Goal: Task Accomplishment & Management: Complete application form

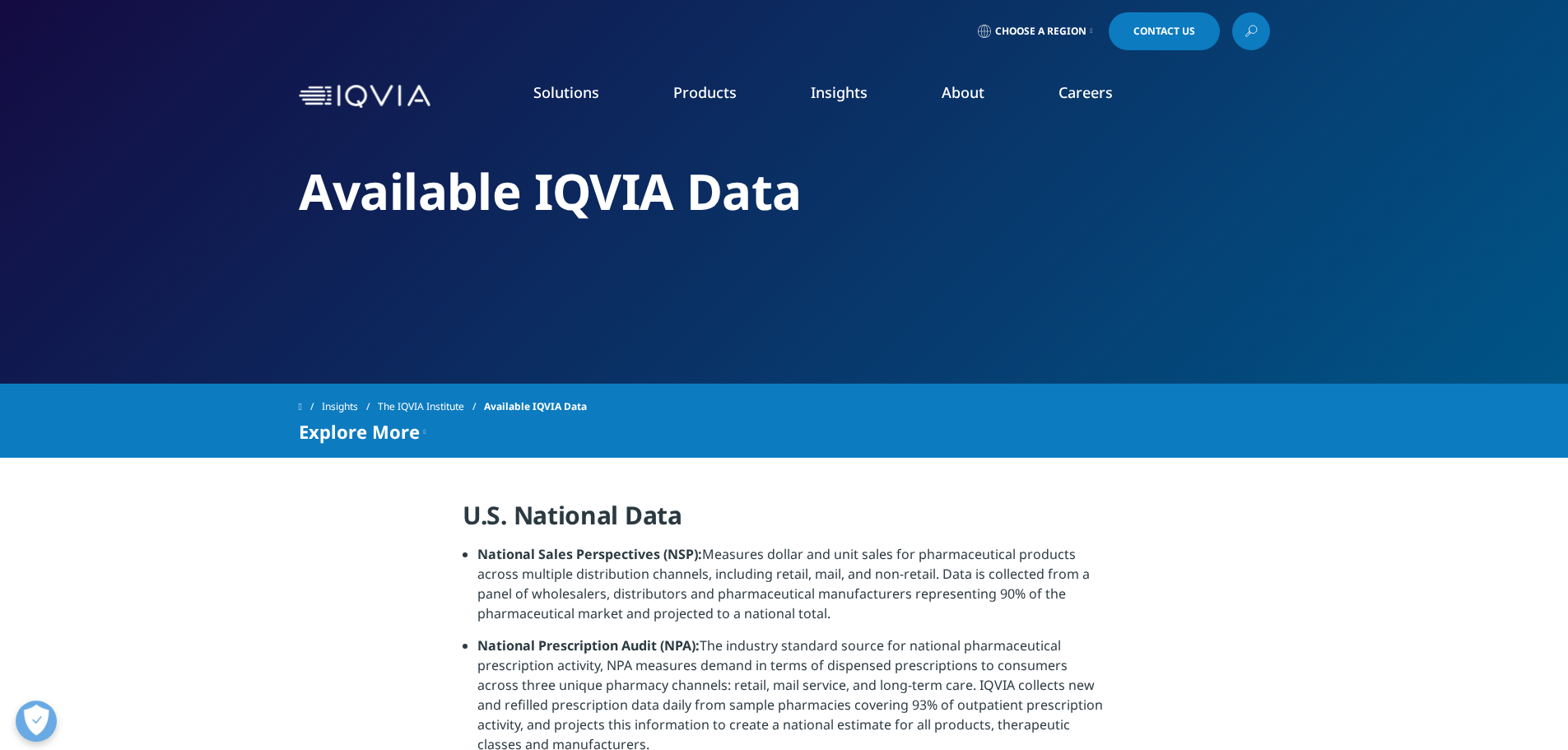
drag, startPoint x: 1075, startPoint y: 508, endPoint x: 458, endPoint y: 505, distance: 617.0
copy div "U.S. National Data National Sales Perspectives (NSP): Measures dollar and unit …"
click at [549, 524] on h4 "U.S. National Data" at bounding box center [784, 522] width 643 height 45
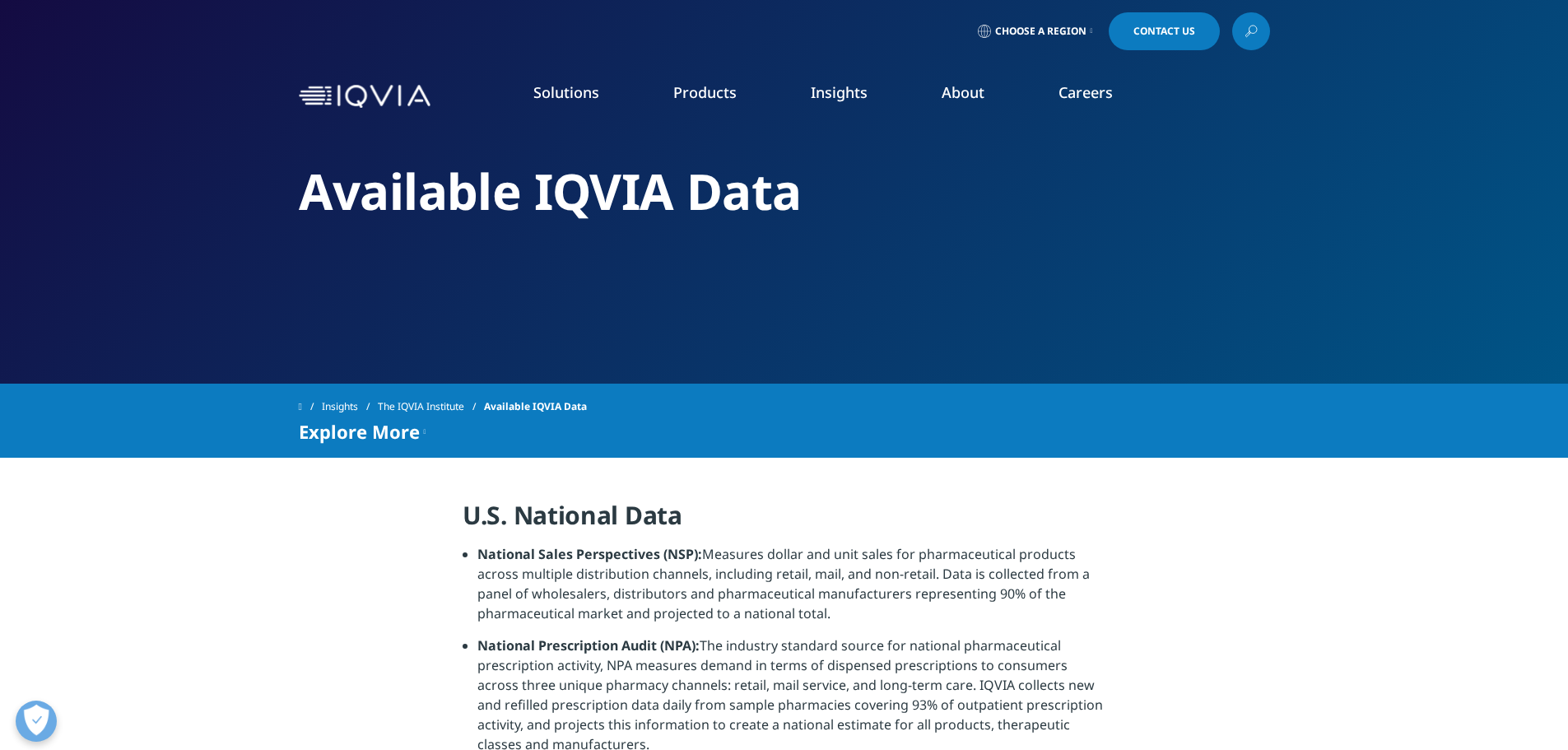
click at [404, 431] on span "Explore More" at bounding box center [359, 432] width 121 height 20
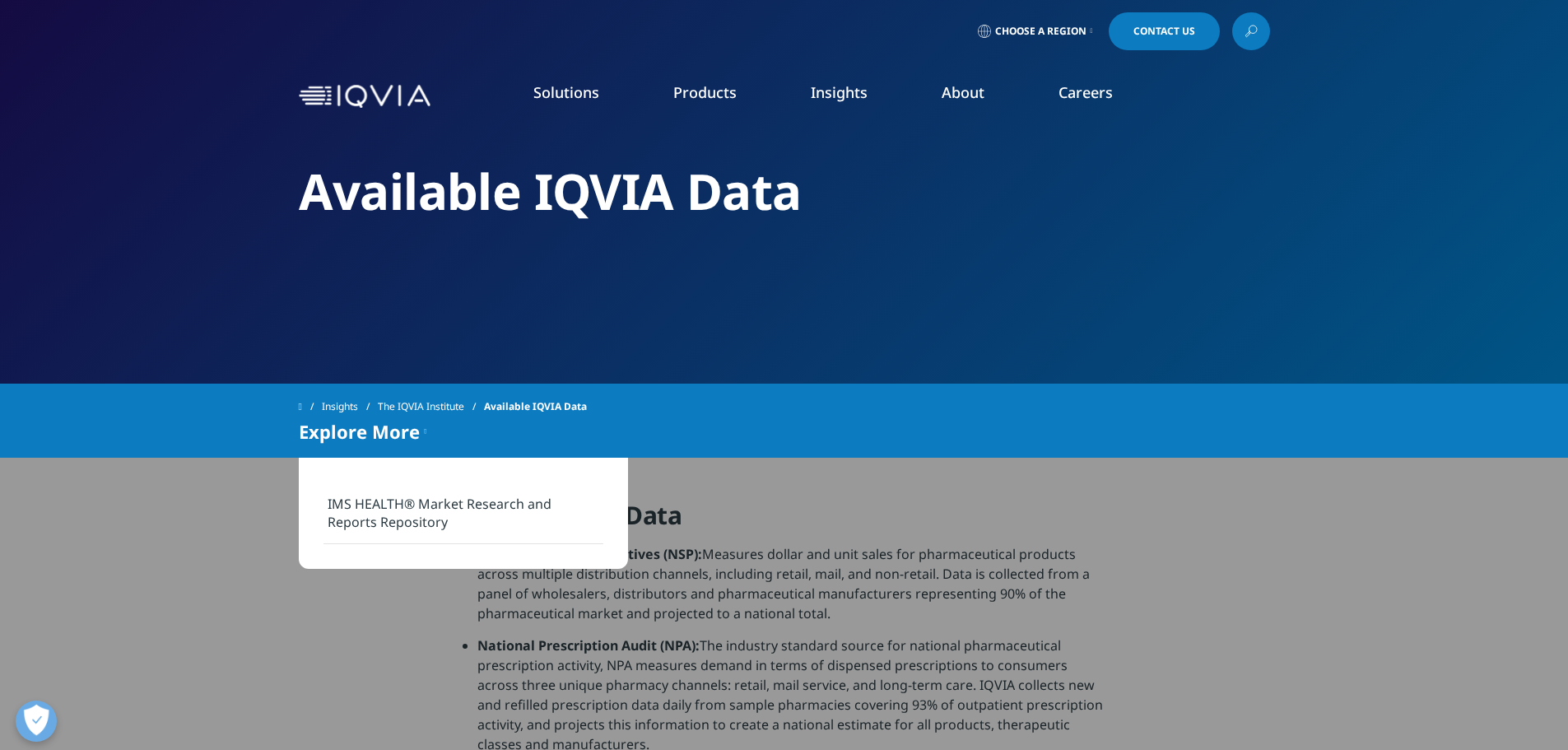
click at [418, 512] on link "IMS HEALTH® Market Research and Reports Repository" at bounding box center [464, 514] width 280 height 62
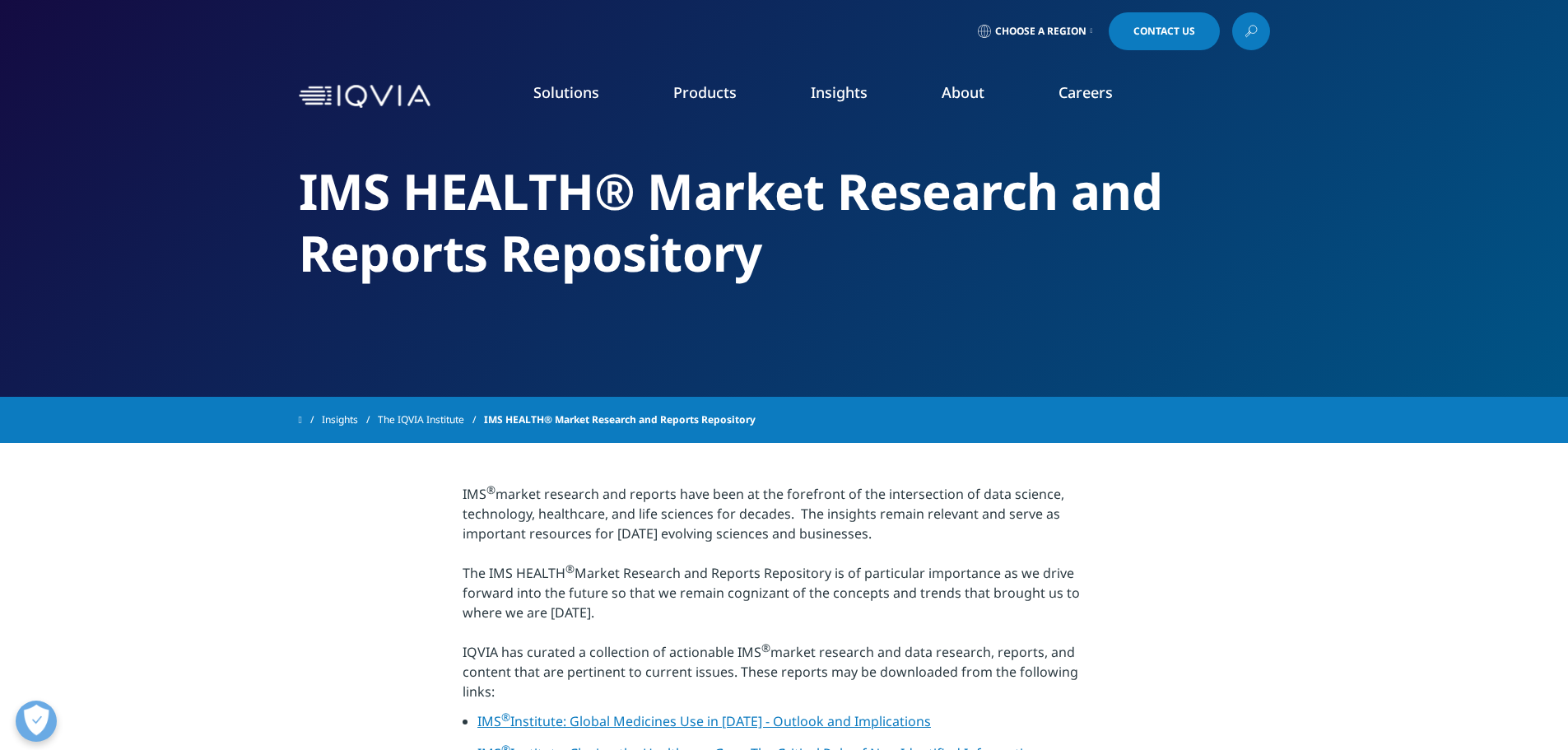
click at [1256, 26] on icon at bounding box center [1252, 32] width 14 height 22
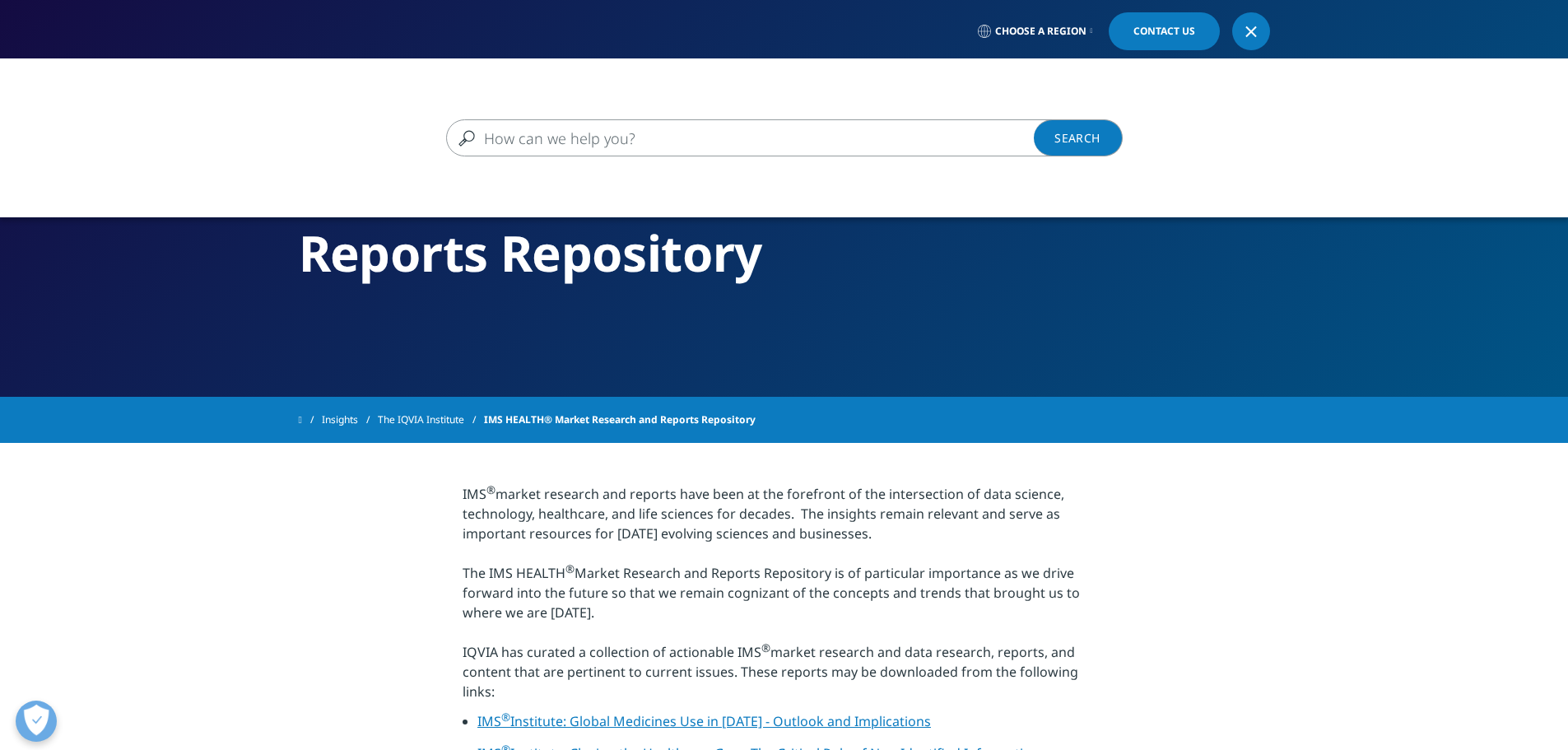
click at [713, 136] on input "Search" at bounding box center [760, 138] width 629 height 37
paste input "Xponent"
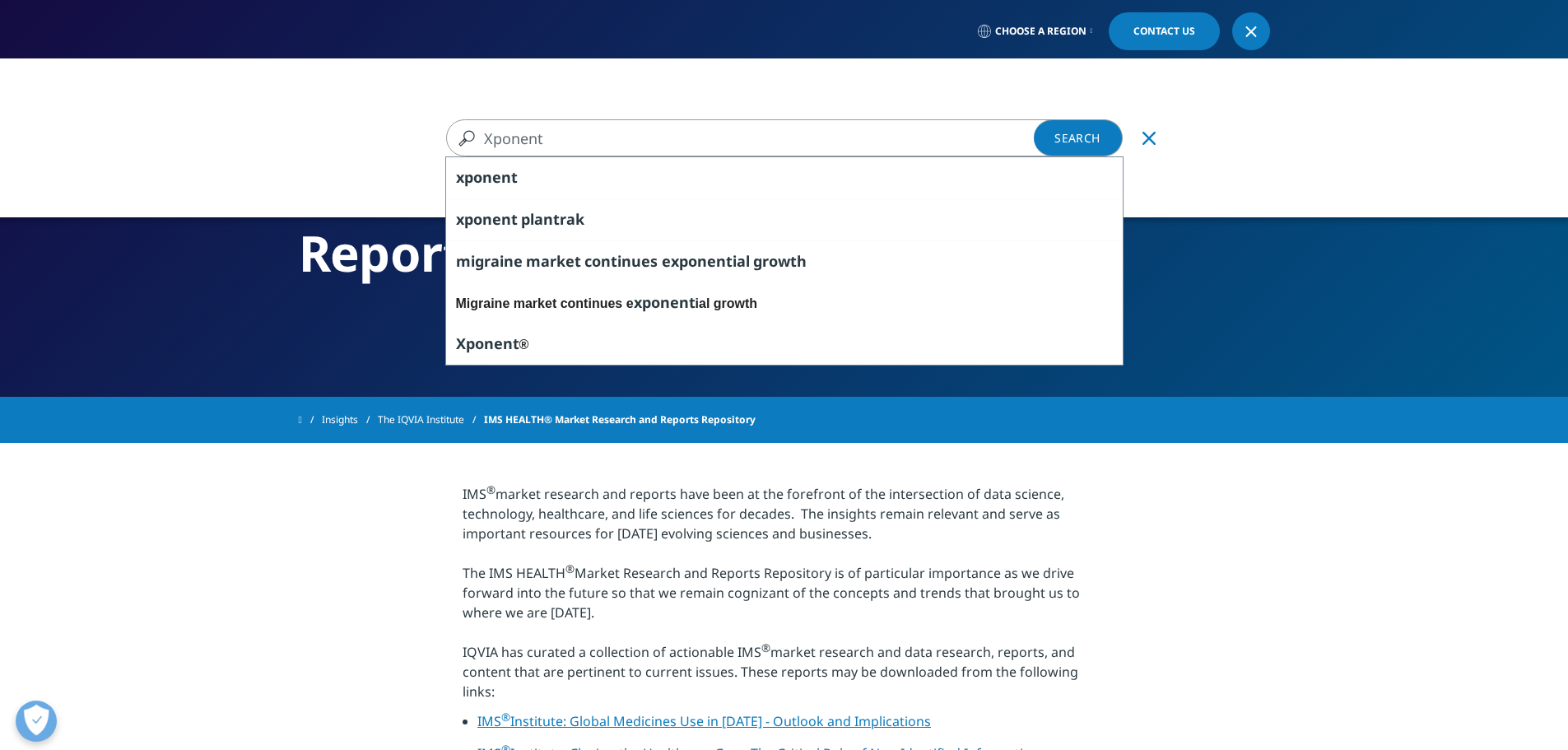
type input "Xponent"
click at [1064, 134] on link "Search Loading" at bounding box center [1079, 138] width 89 height 37
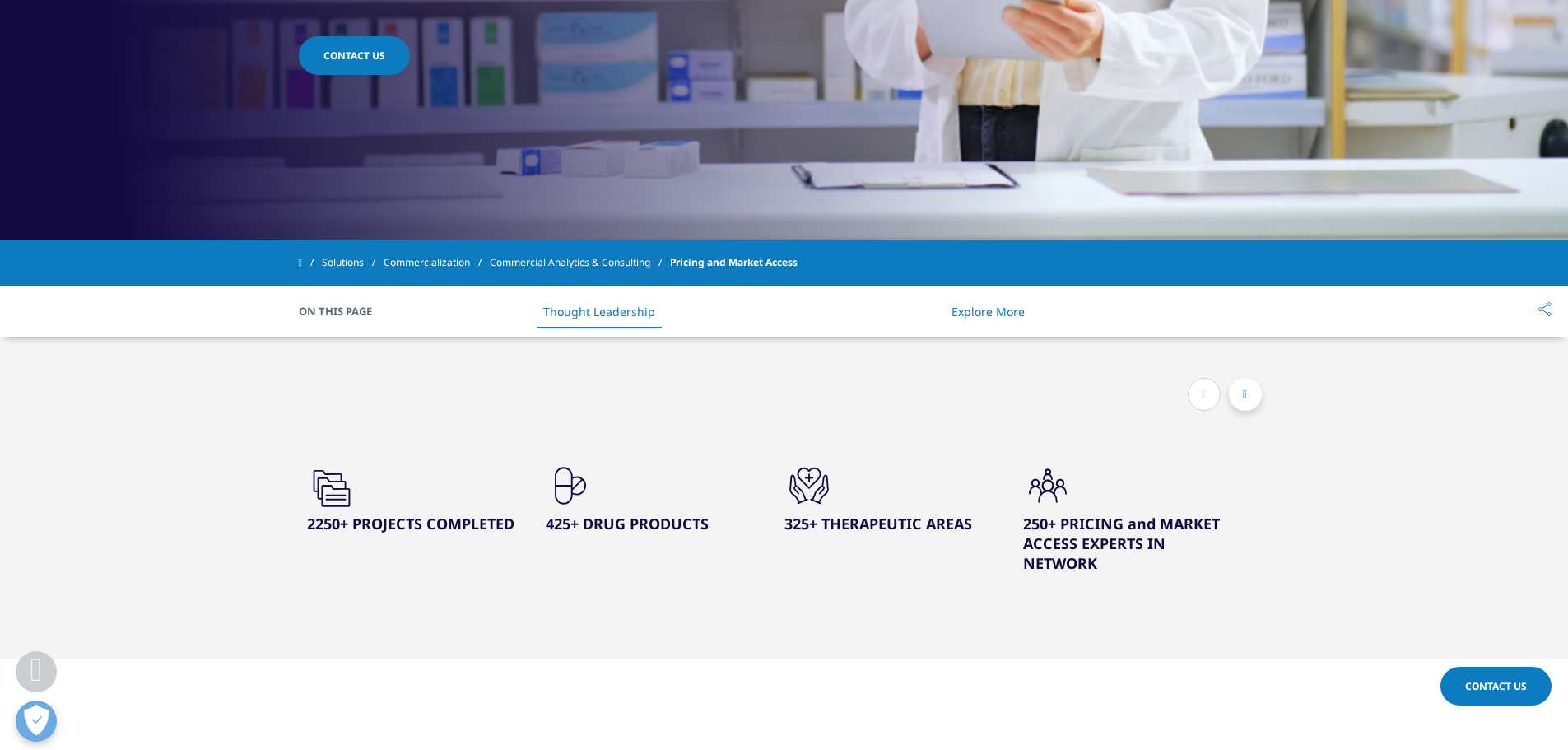
scroll to position [494, 0]
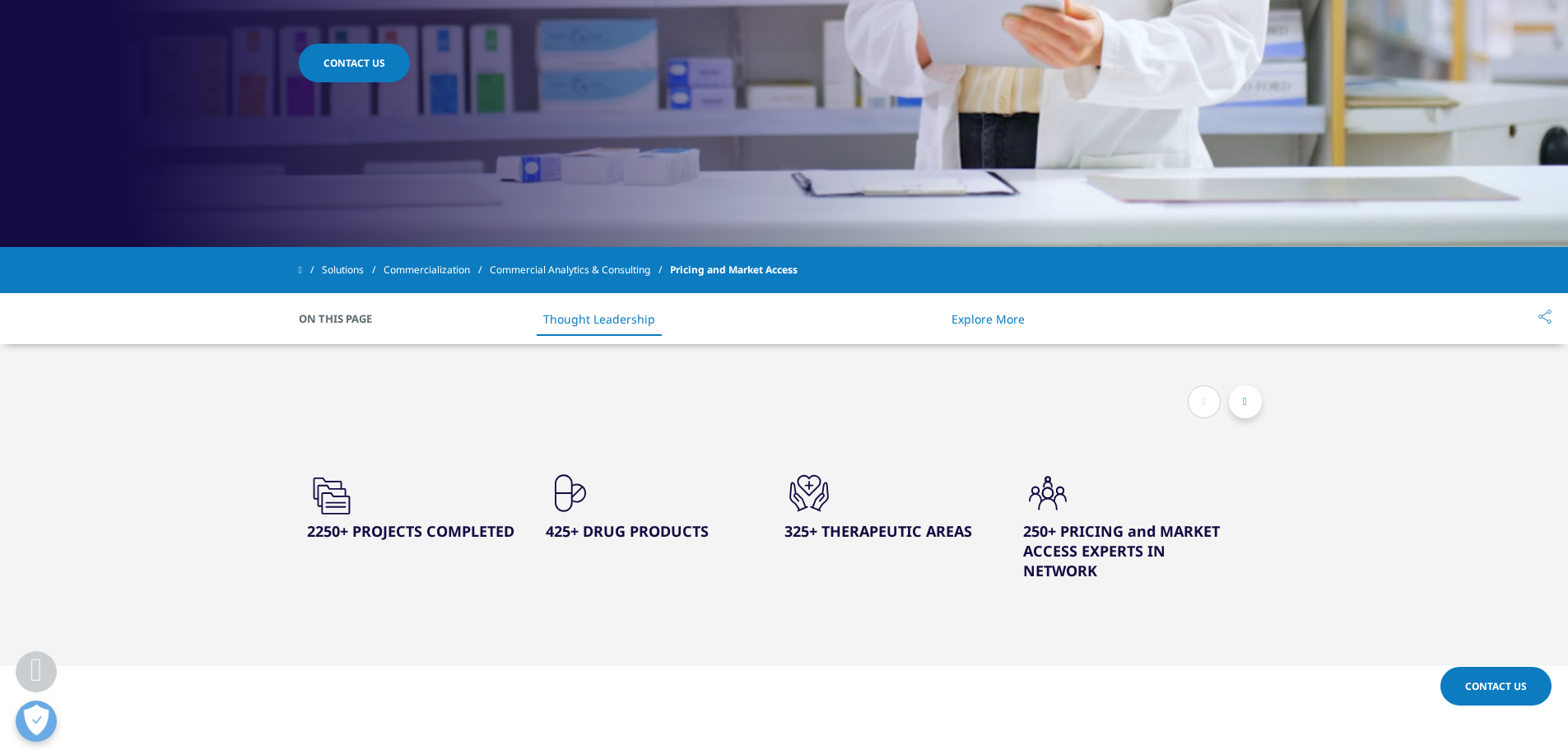
click at [971, 326] on link "Explore More" at bounding box center [987, 318] width 73 height 15
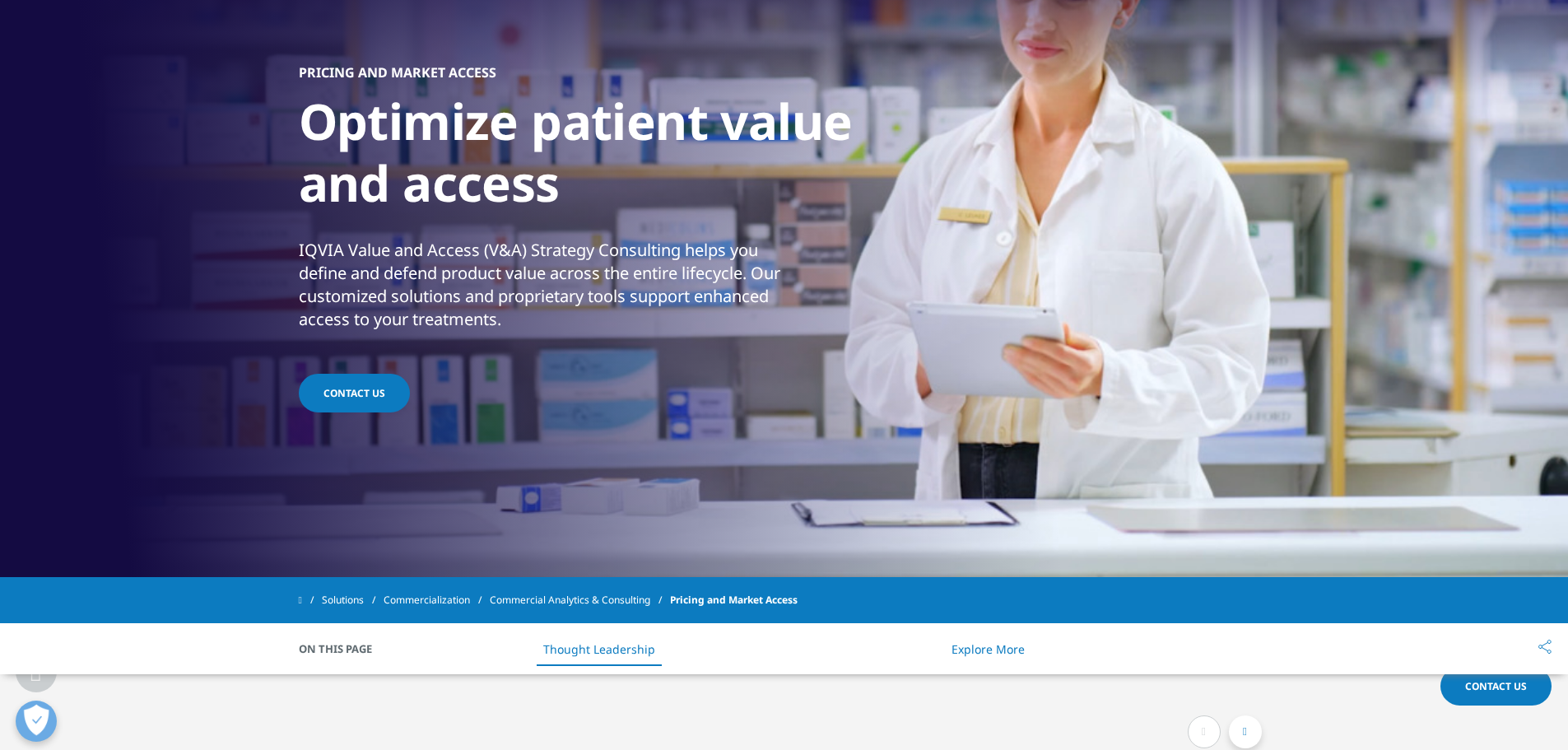
scroll to position [494, 0]
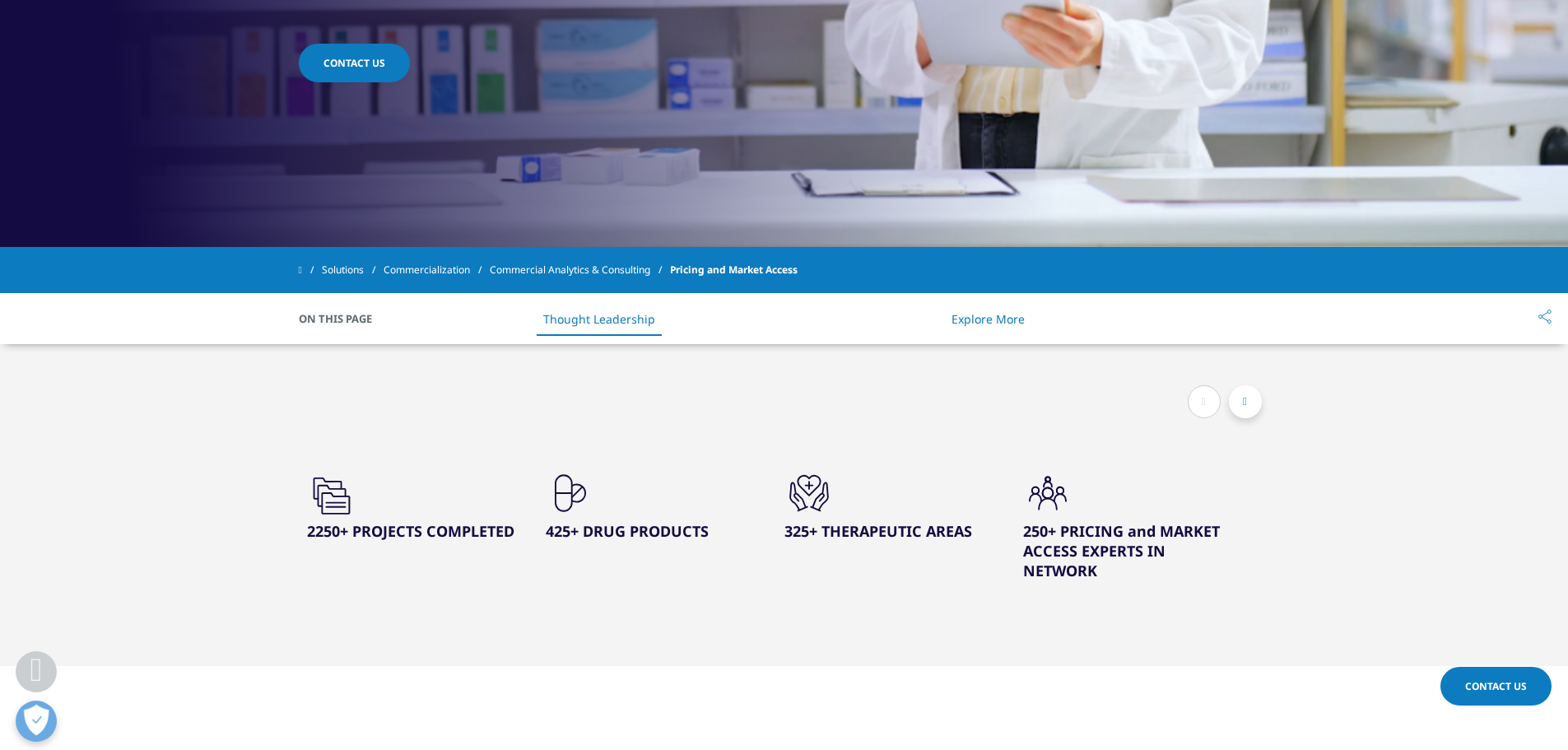
click at [1004, 324] on link "Explore More" at bounding box center [987, 318] width 73 height 15
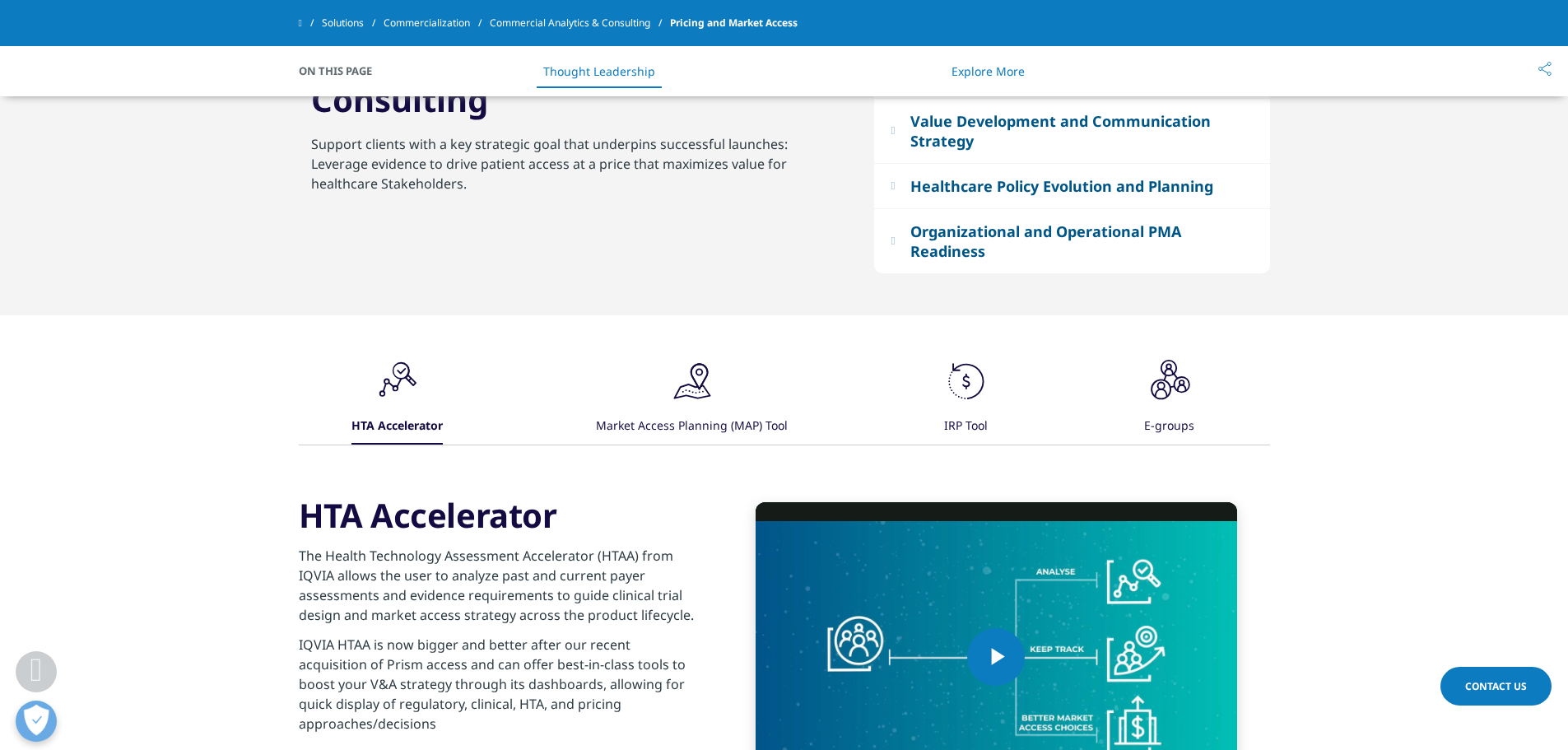
scroll to position [1406, 0]
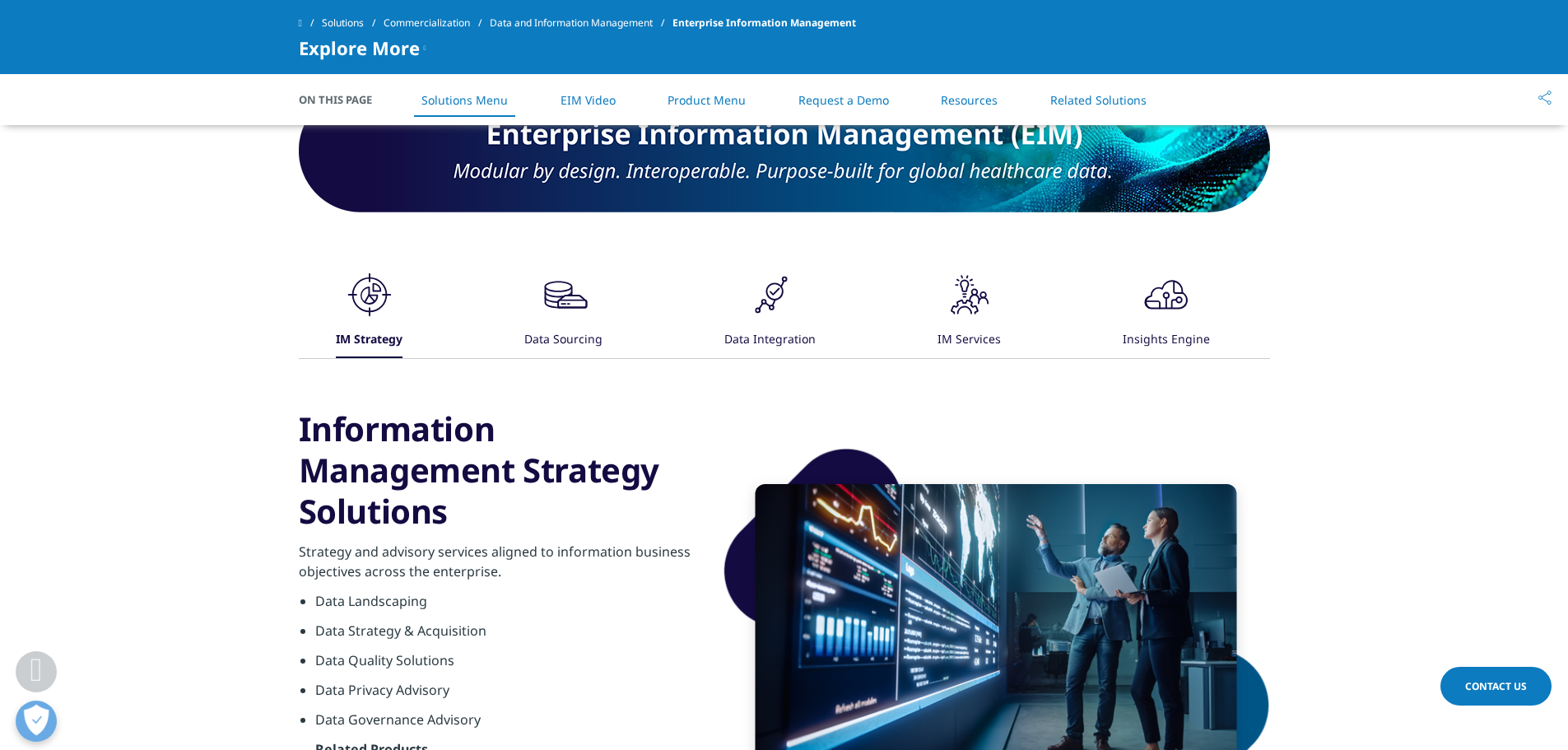
scroll to position [823, 0]
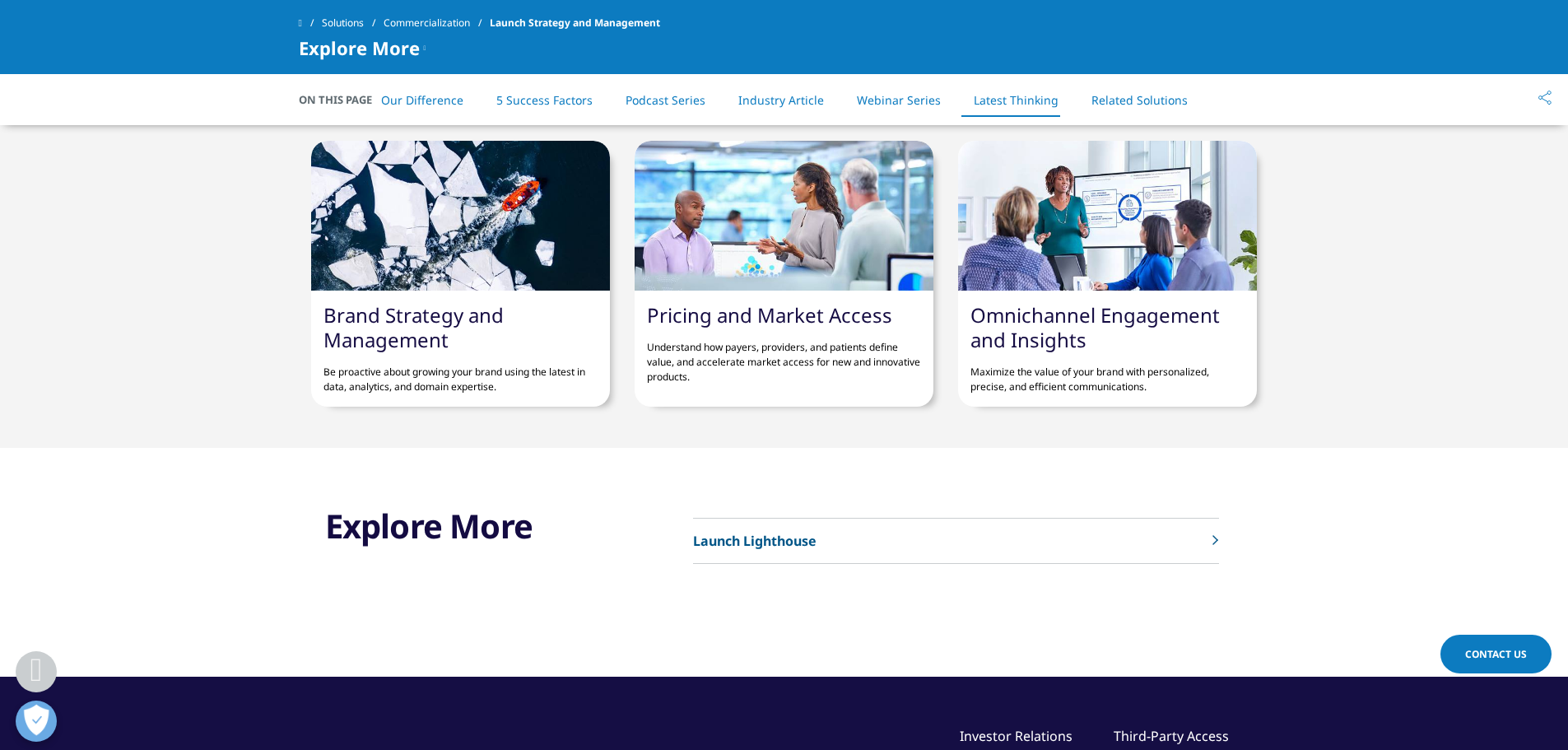
scroll to position [6508, 0]
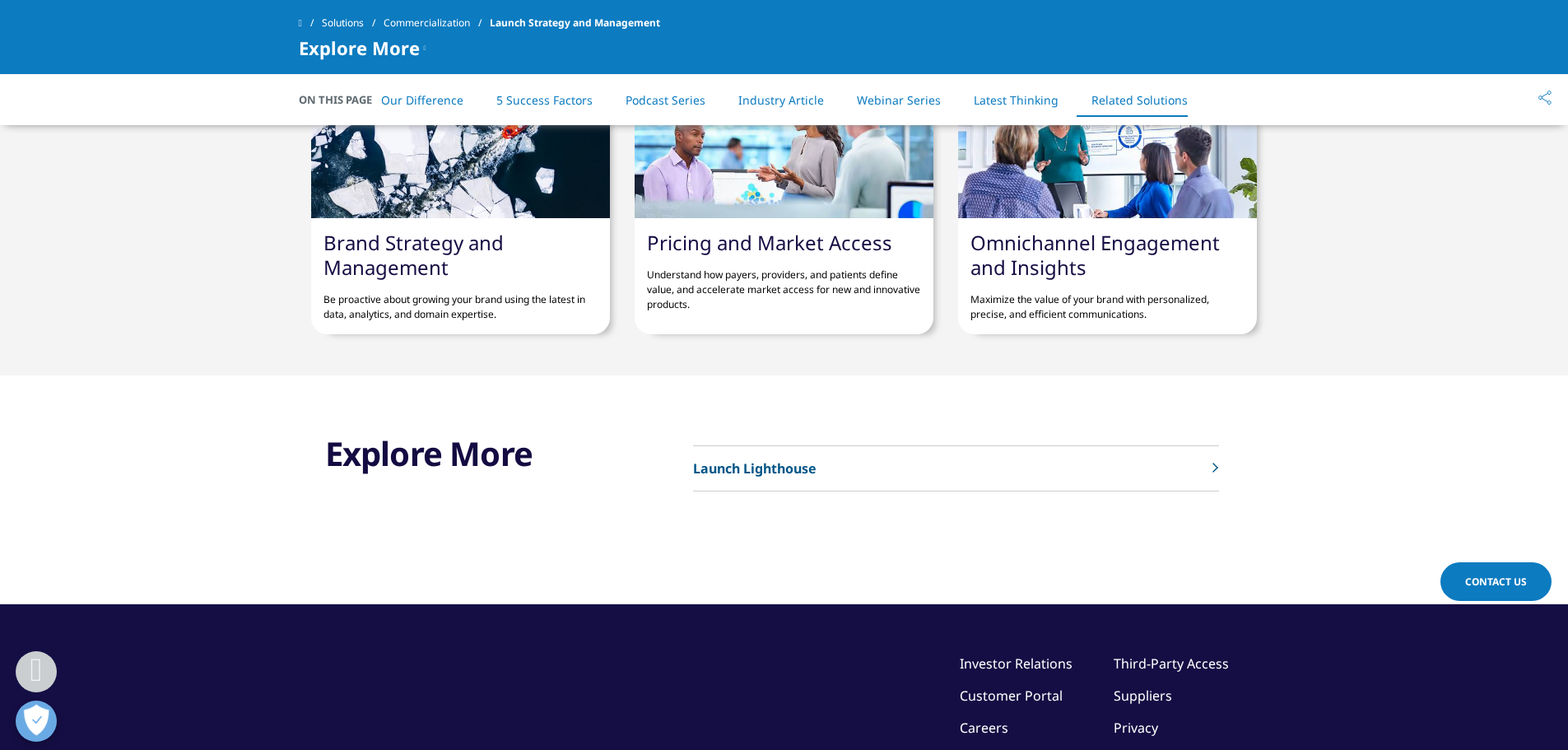
click at [765, 470] on p "Launch Lighthouse" at bounding box center [755, 469] width 124 height 20
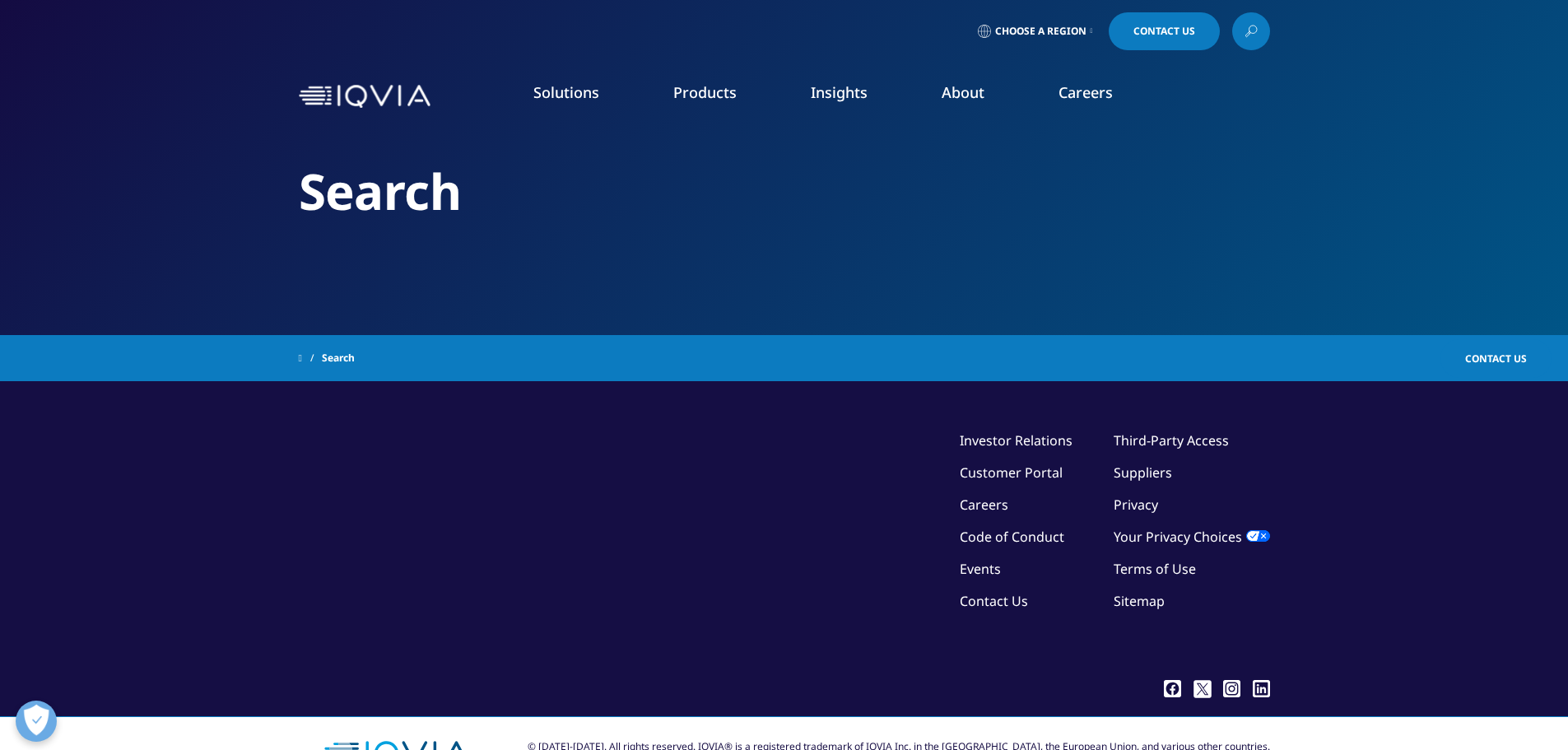
type input "Xponent"
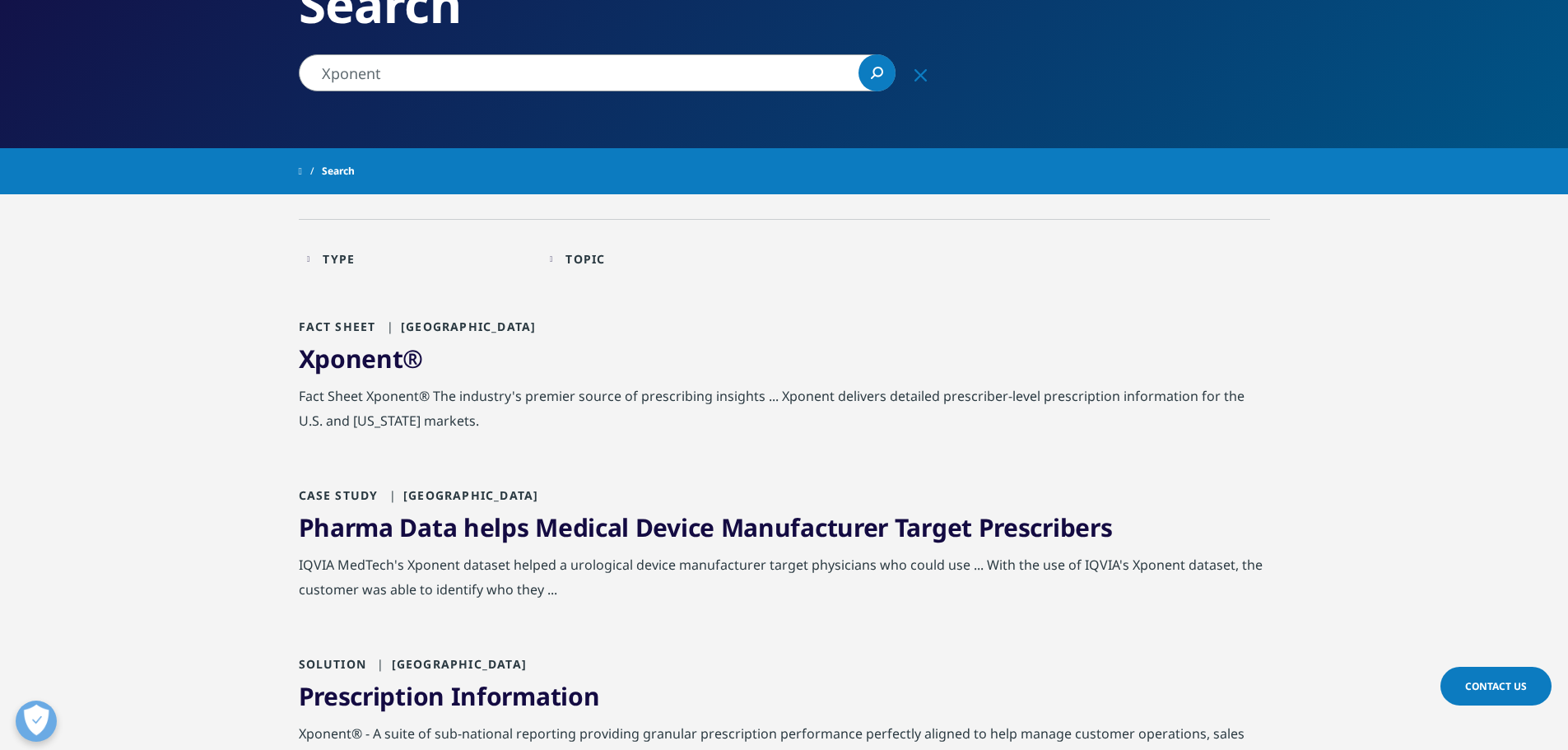
scroll to position [247, 0]
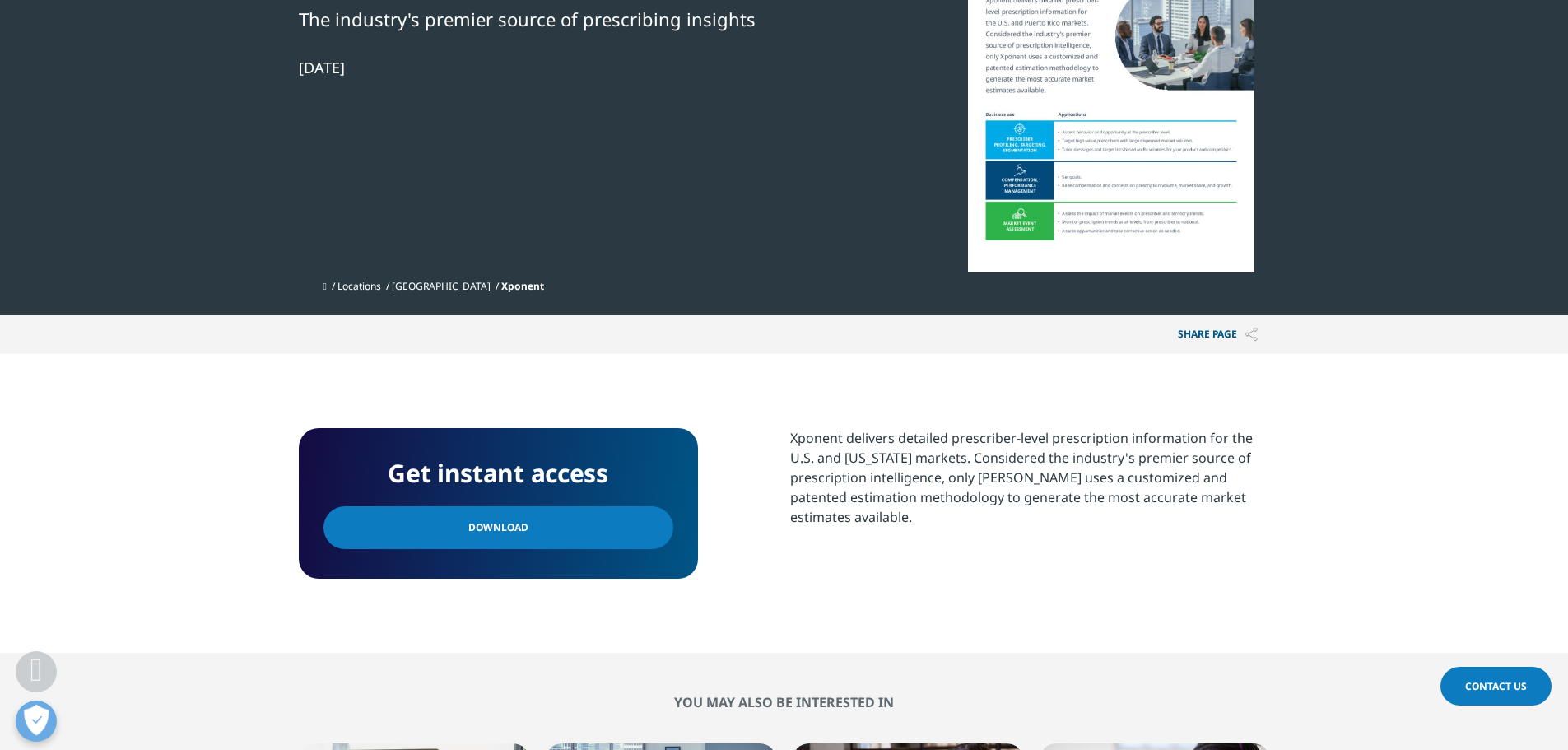
scroll to position [412, 0]
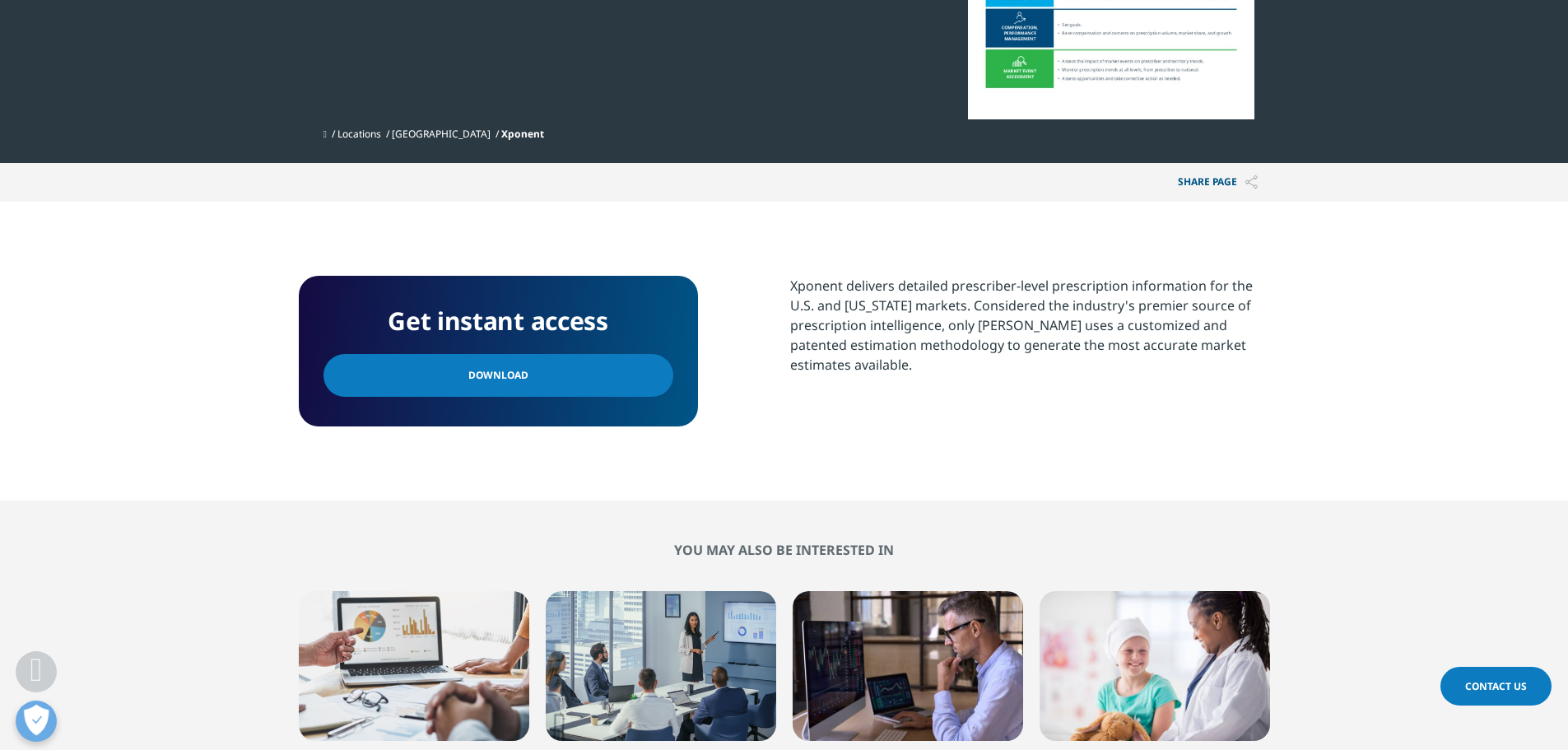
click at [1497, 678] on link "Contact Us" at bounding box center [1496, 686] width 111 height 39
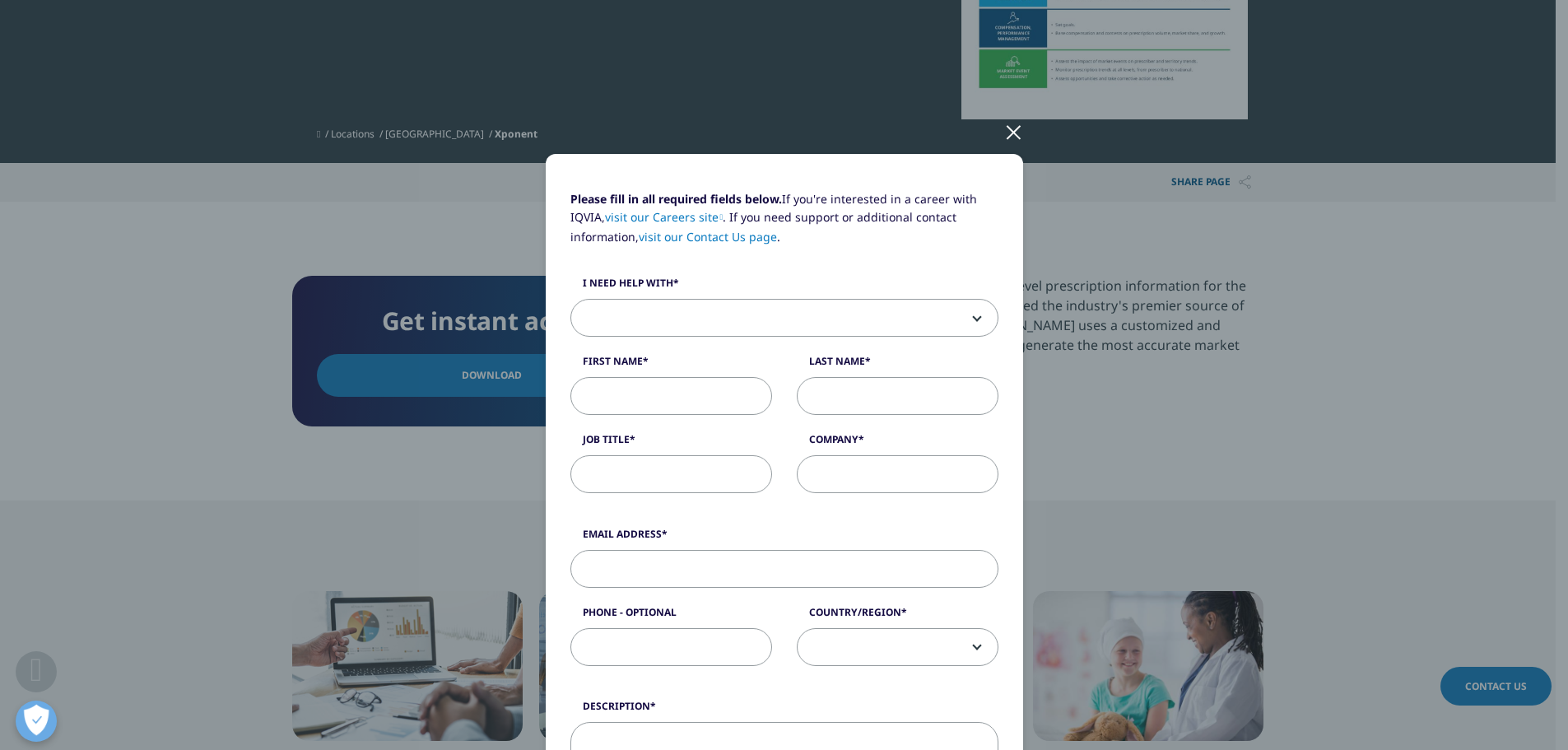
click at [685, 309] on span at bounding box center [785, 318] width 427 height 38
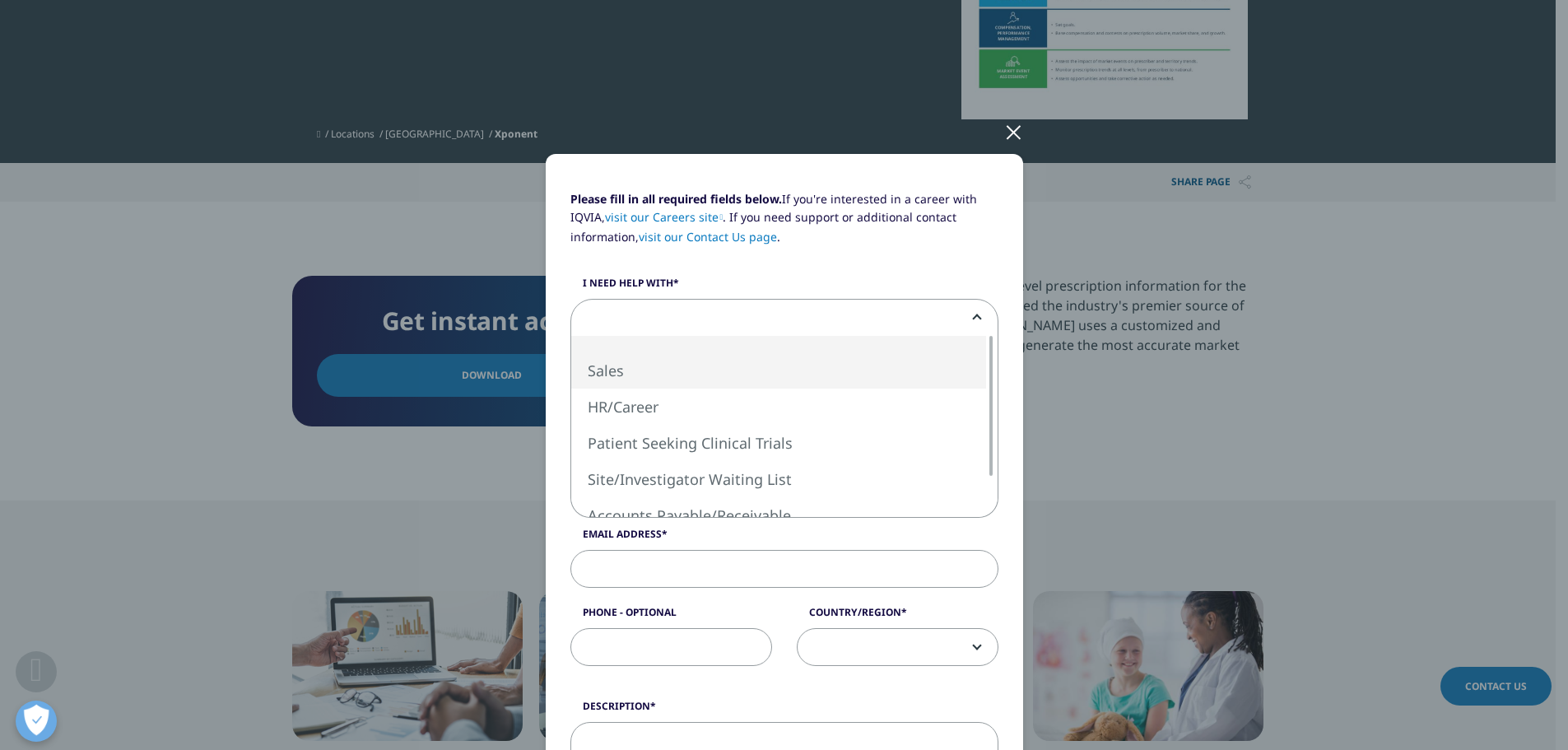
select select "Sales"
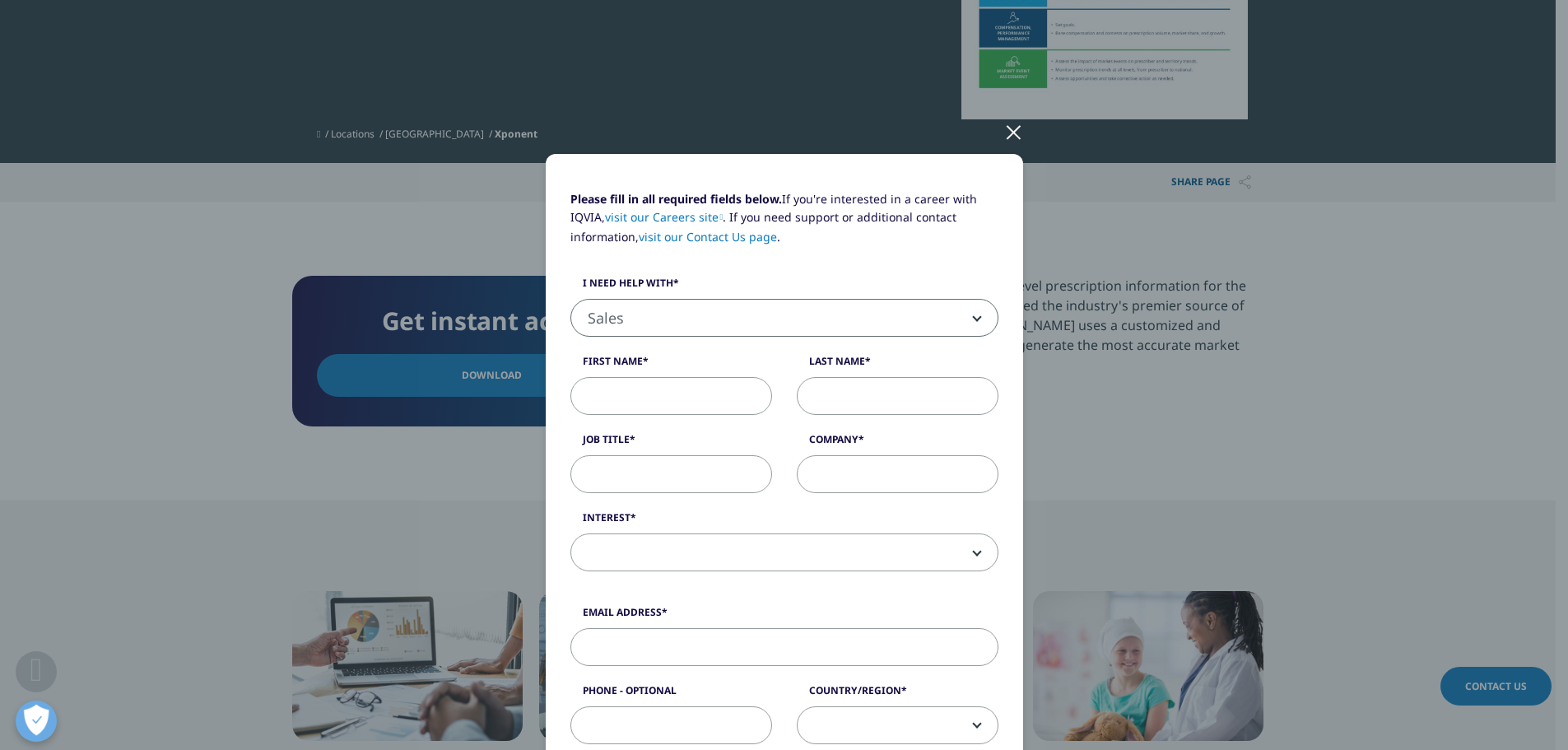
click at [685, 406] on input "First Name" at bounding box center [671, 396] width 202 height 38
type input "Darren"
type input "Lynn"
type input "writer"
type input "Xillix"
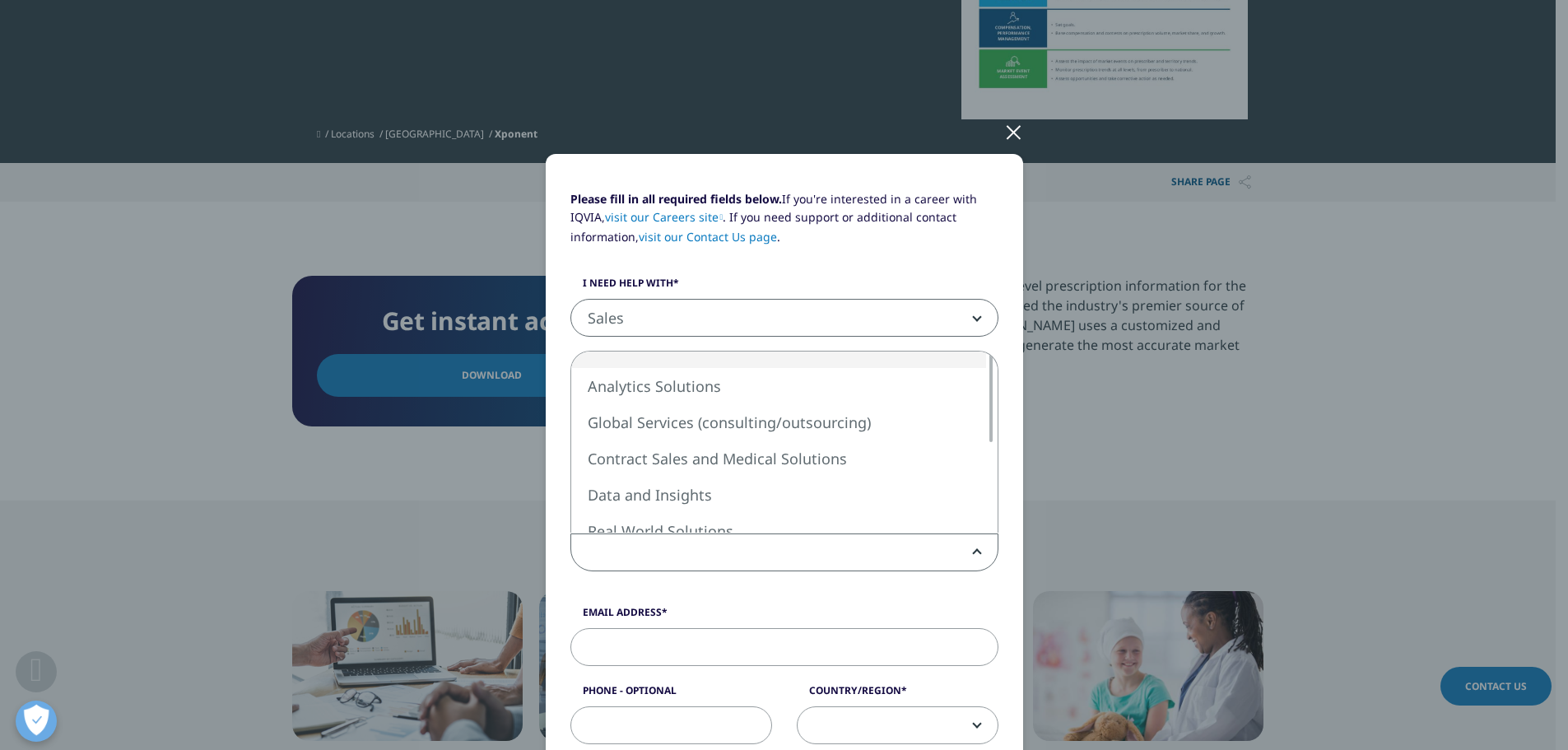
click at [791, 545] on span at bounding box center [785, 554] width 427 height 38
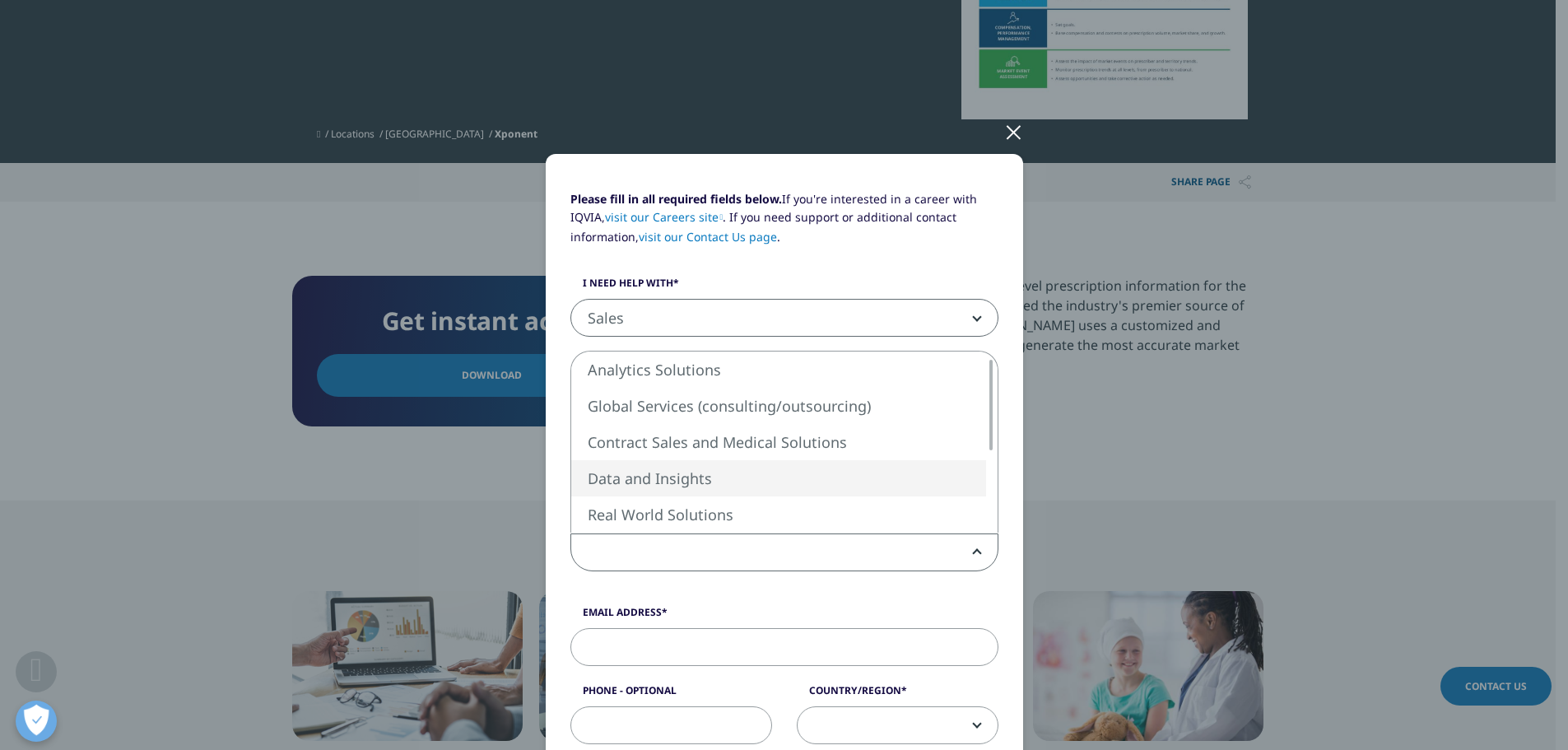
select select "Data and Insights"
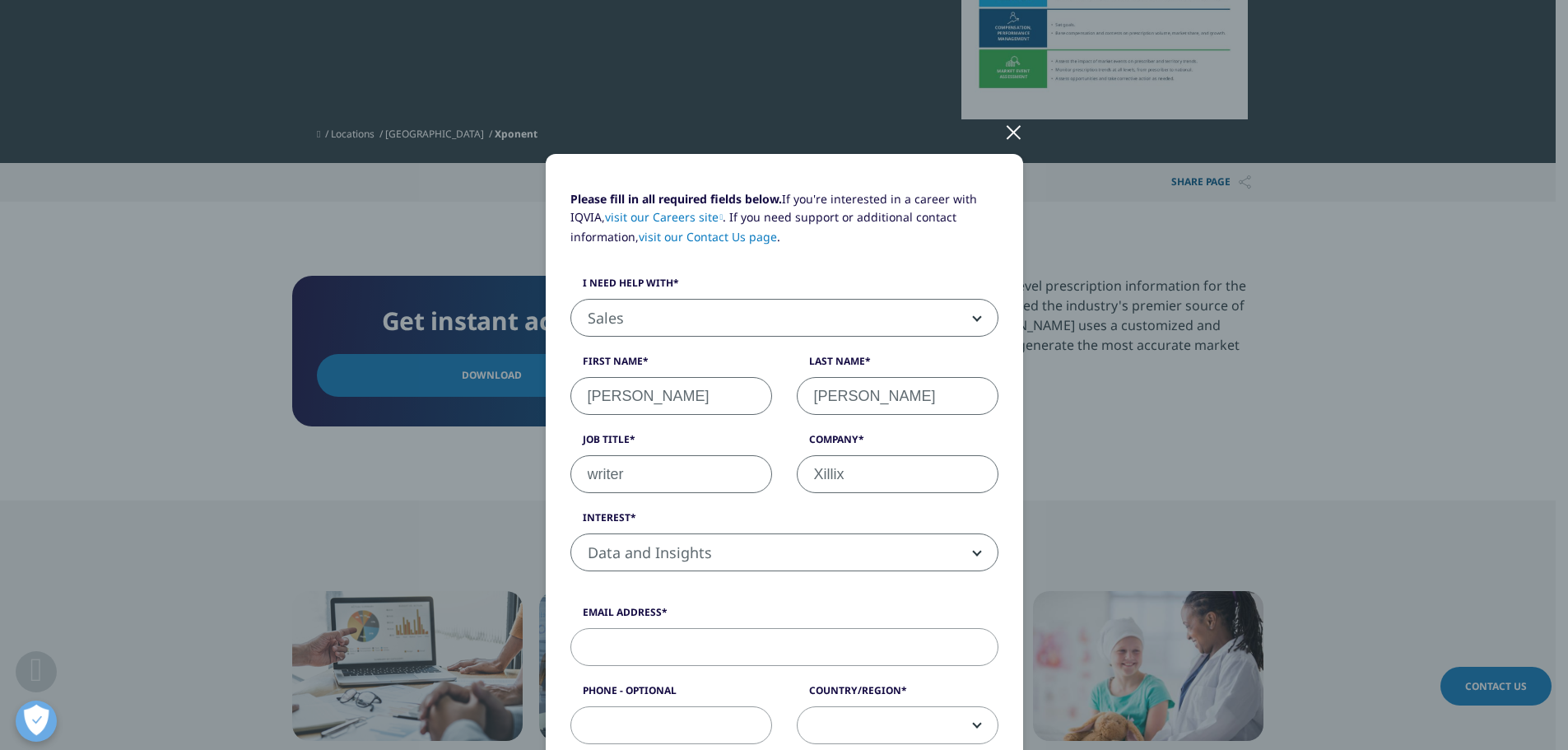
drag, startPoint x: 700, startPoint y: 643, endPoint x: 767, endPoint y: 640, distance: 67.1
click at [701, 642] on input "Email Address" at bounding box center [784, 648] width 428 height 38
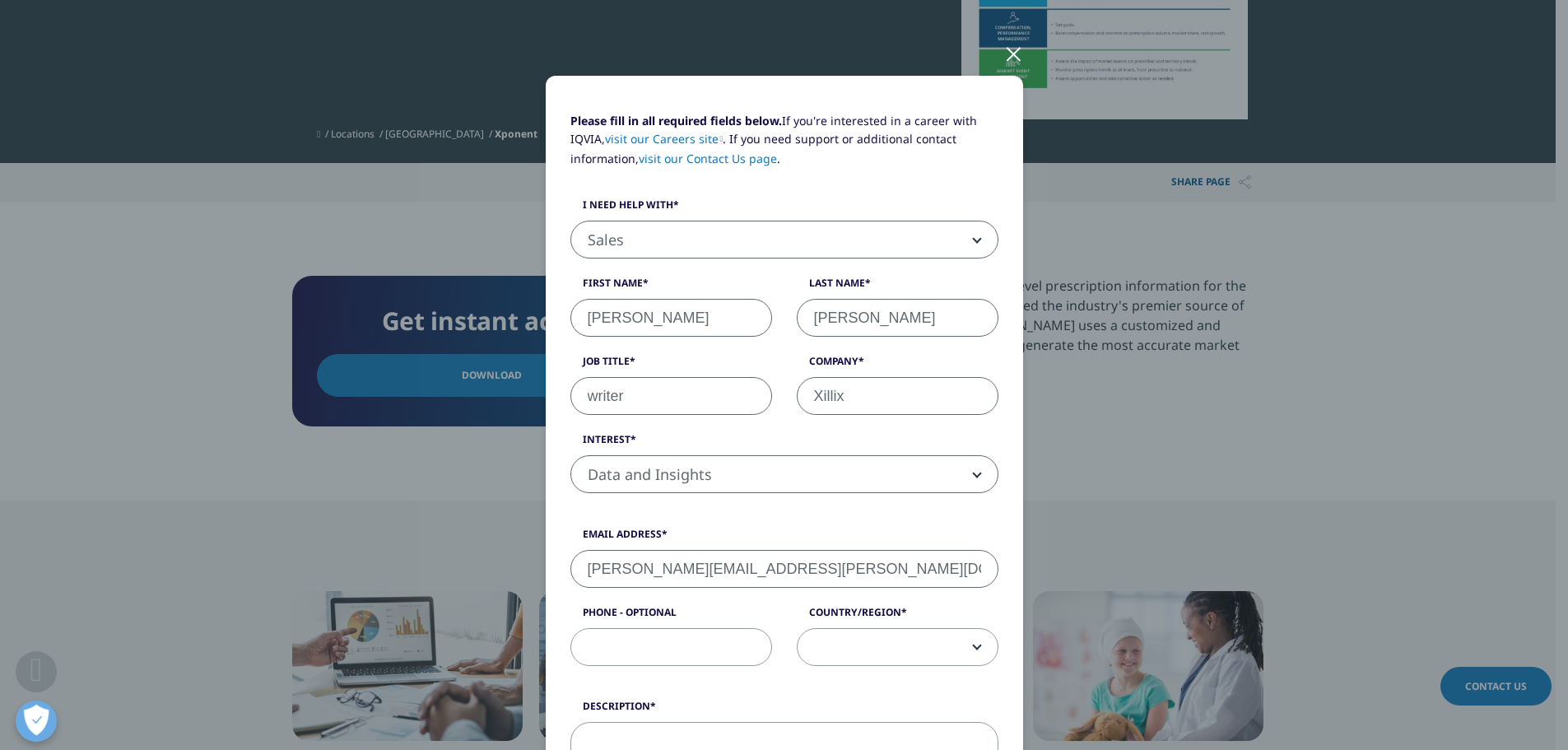
scroll to position [165, 0]
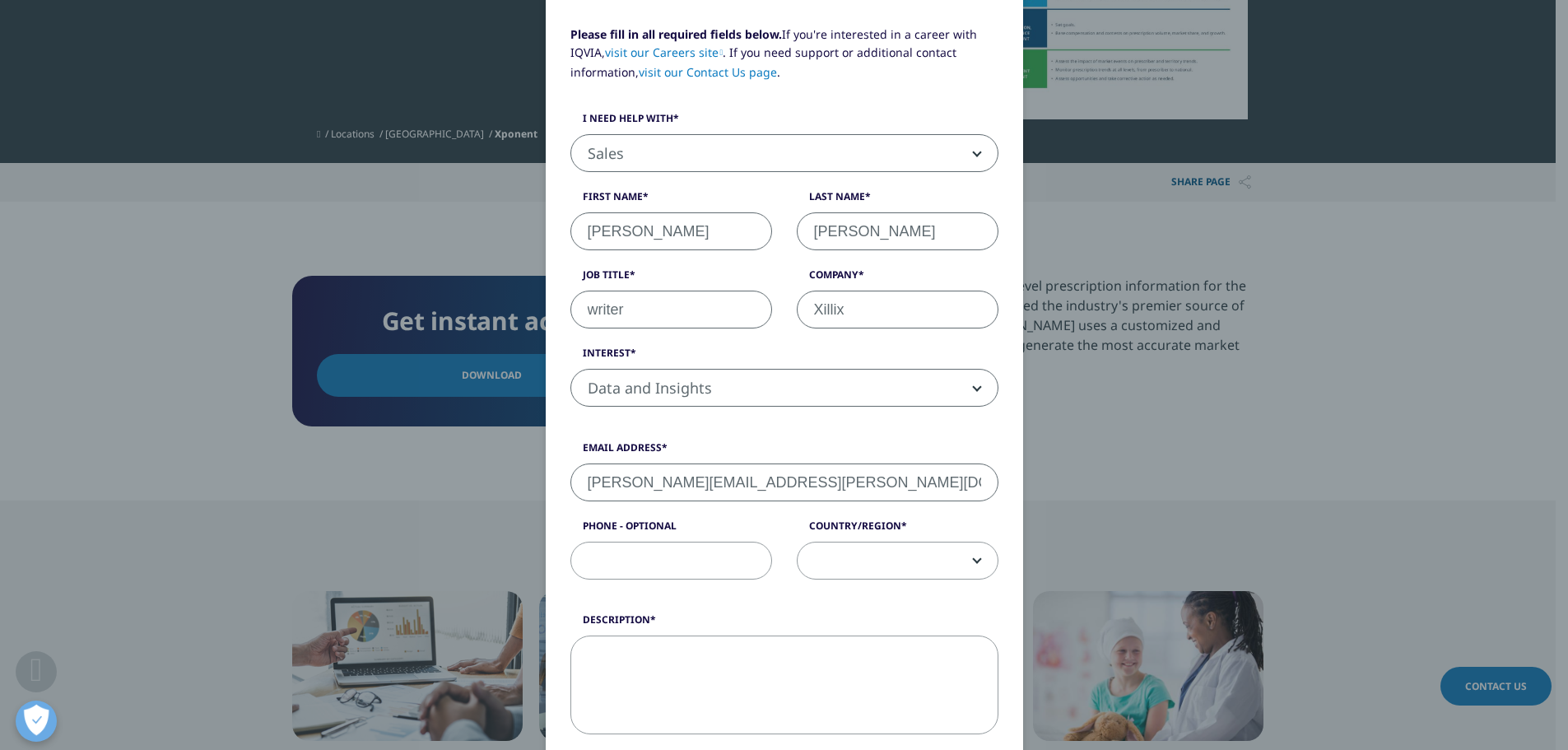
type input "darren.lynn@ucdenver.edu"
click at [854, 543] on span at bounding box center [897, 562] width 200 height 38
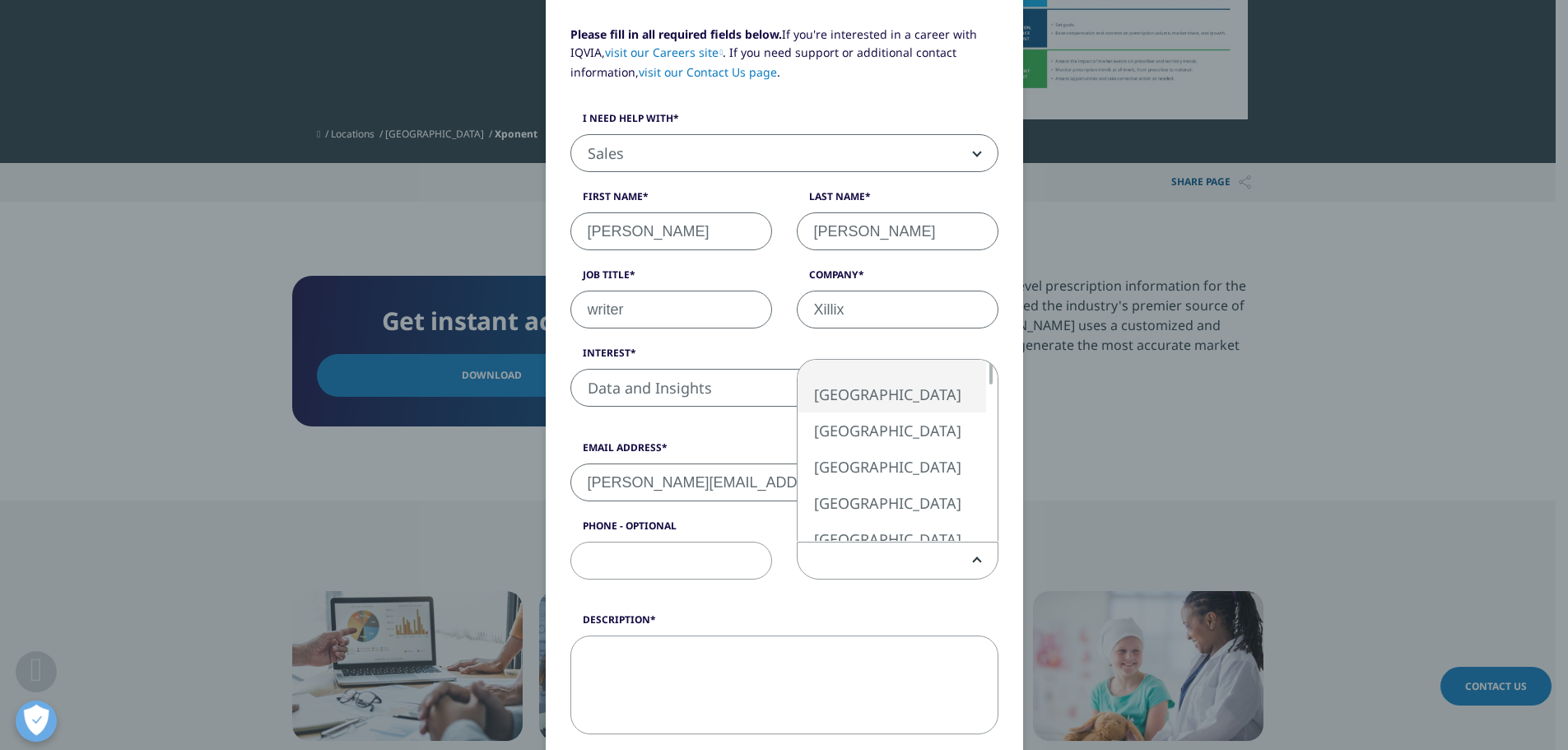
select select "[GEOGRAPHIC_DATA]"
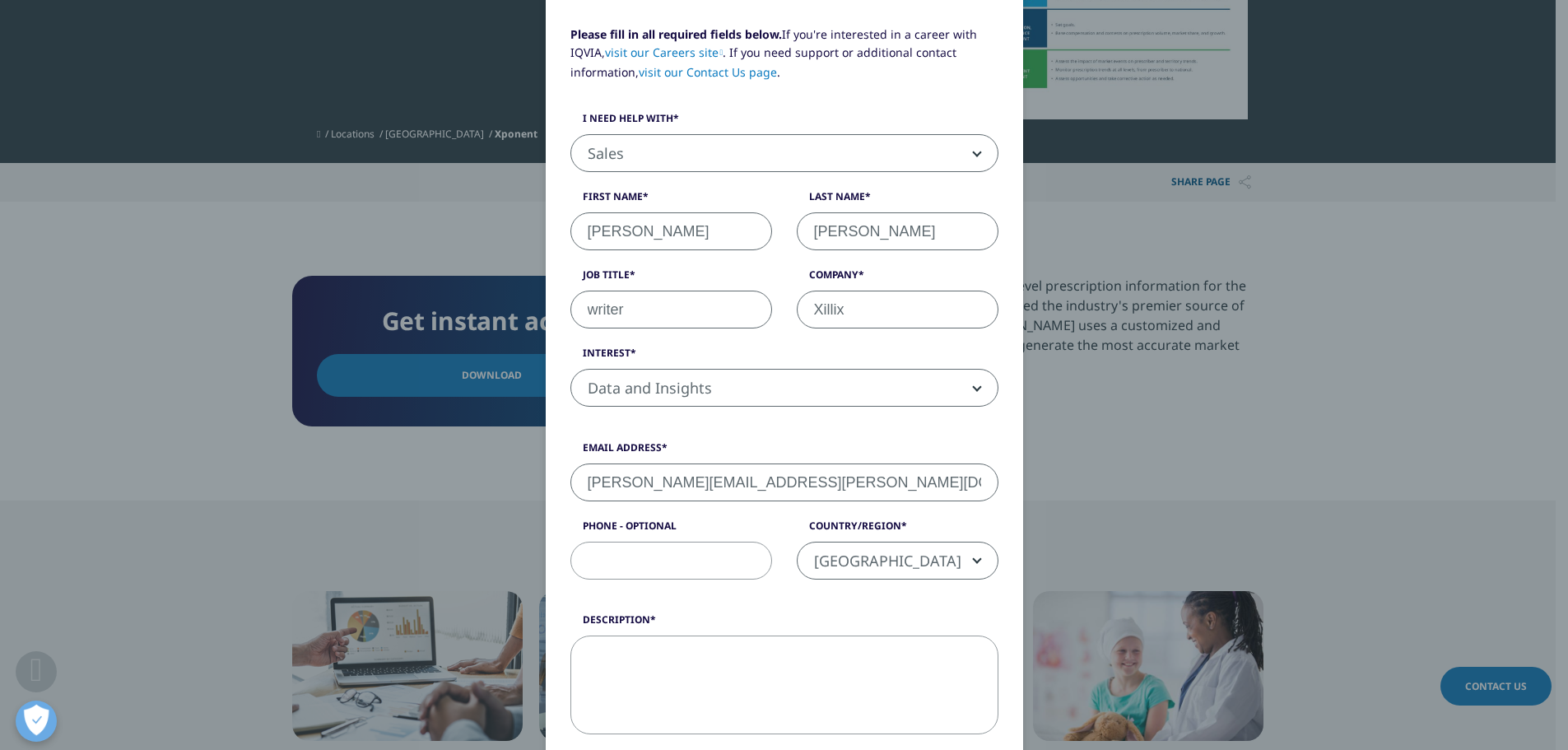
click at [692, 684] on textarea "Description" at bounding box center [784, 685] width 428 height 99
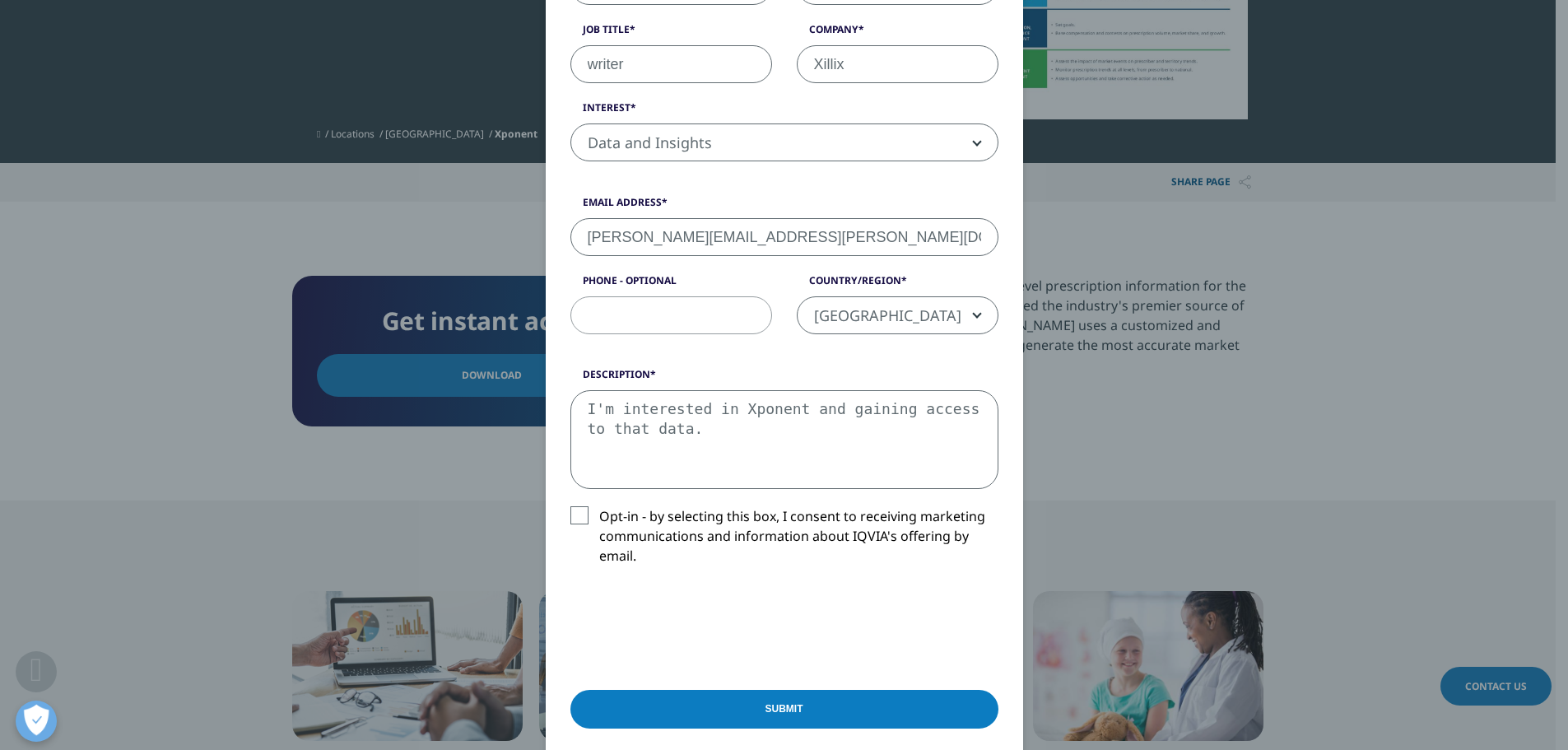
scroll to position [412, 0]
type textarea "I'm interested in Xponent and gaining access to that data."
click at [863, 715] on input "Submit" at bounding box center [784, 707] width 428 height 39
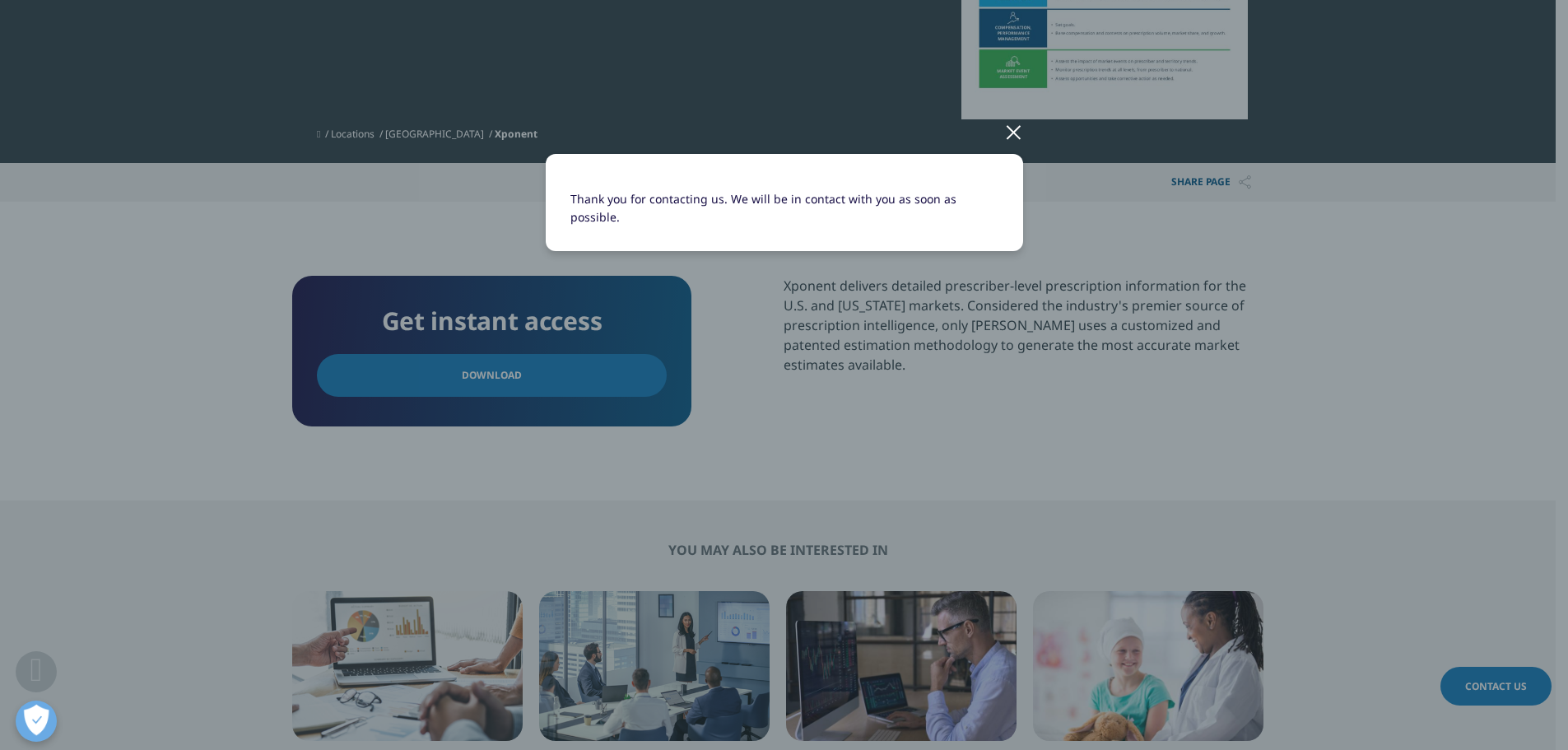
scroll to position [0, 0]
click at [1015, 136] on div at bounding box center [1014, 131] width 19 height 45
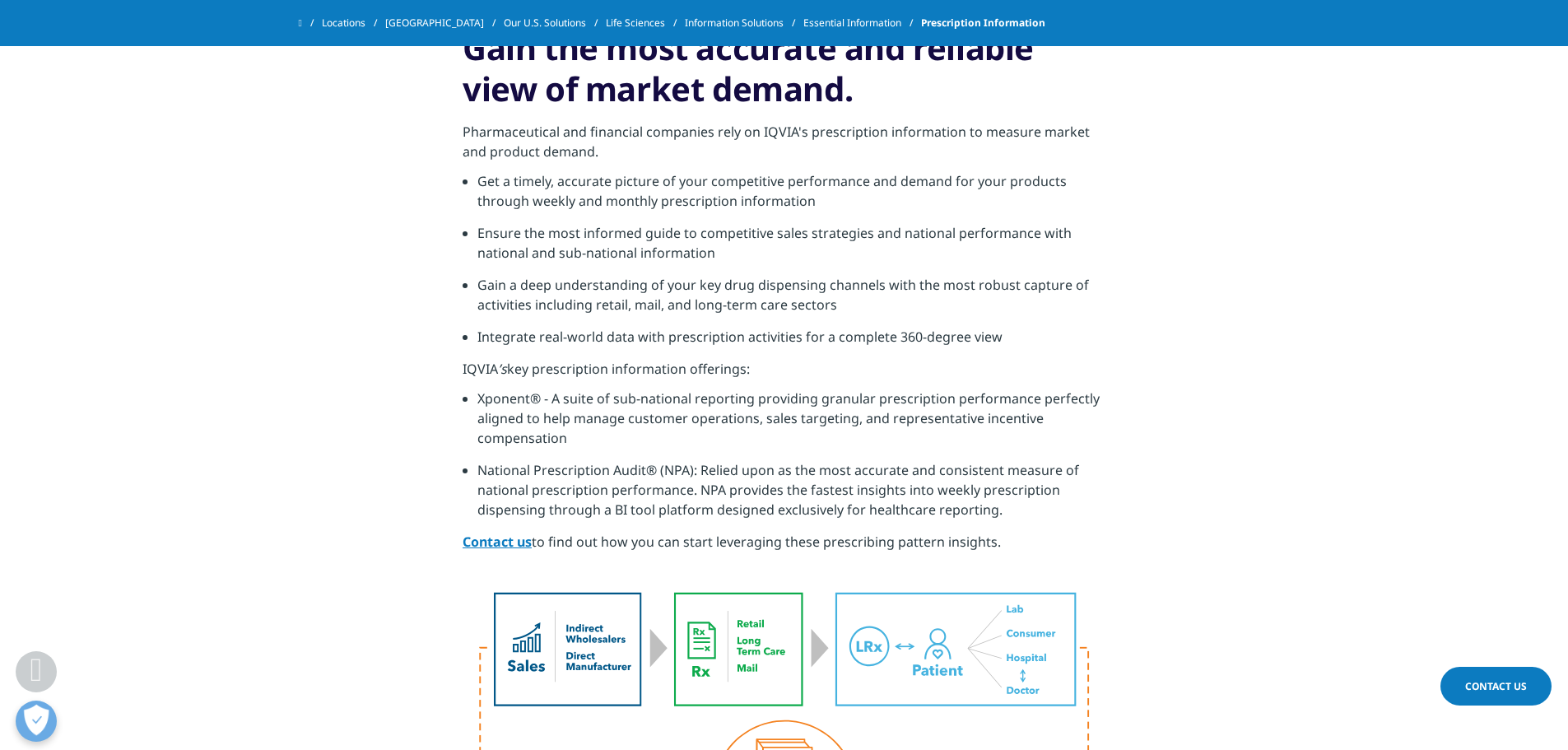
scroll to position [247, 0]
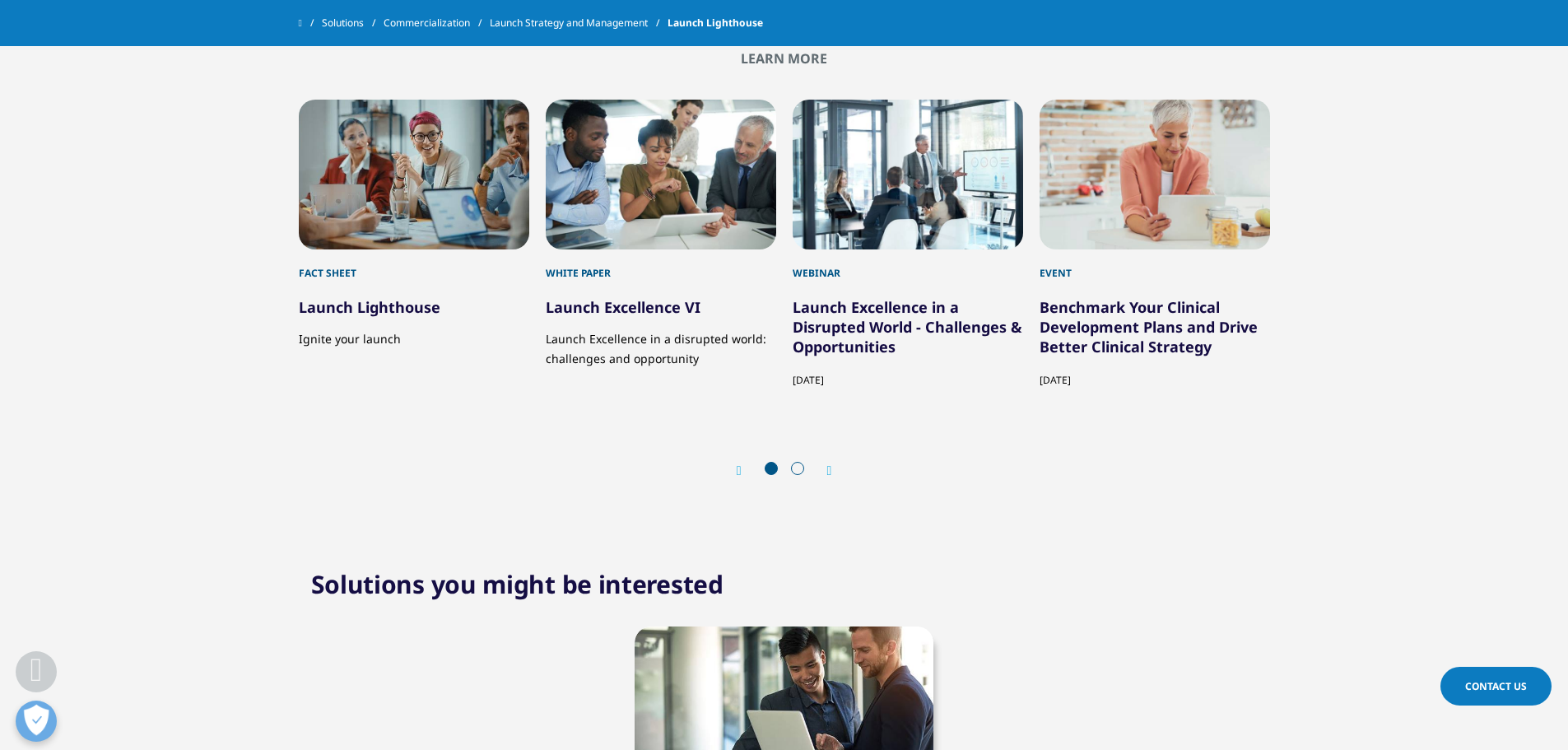
scroll to position [1977, 0]
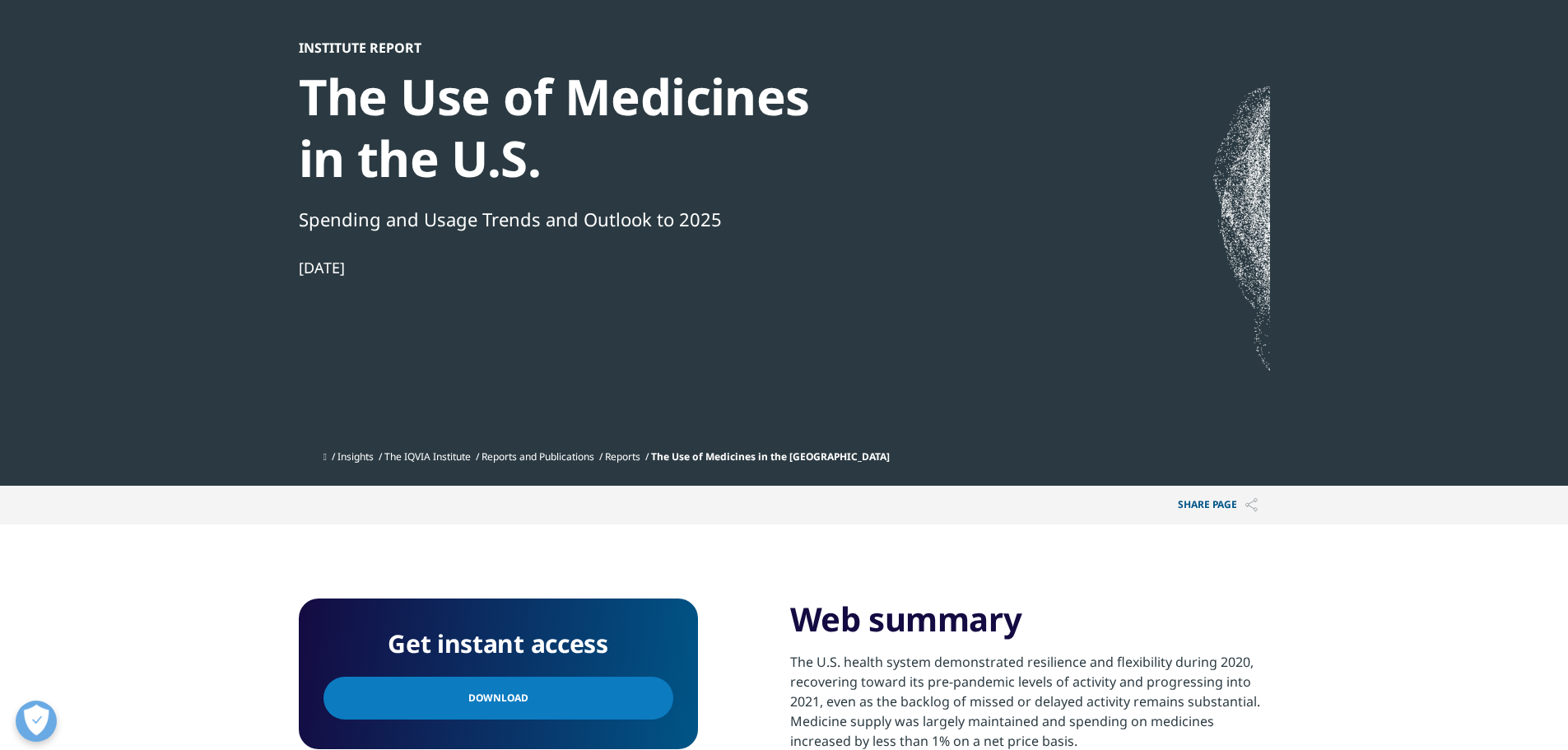
scroll to position [247, 0]
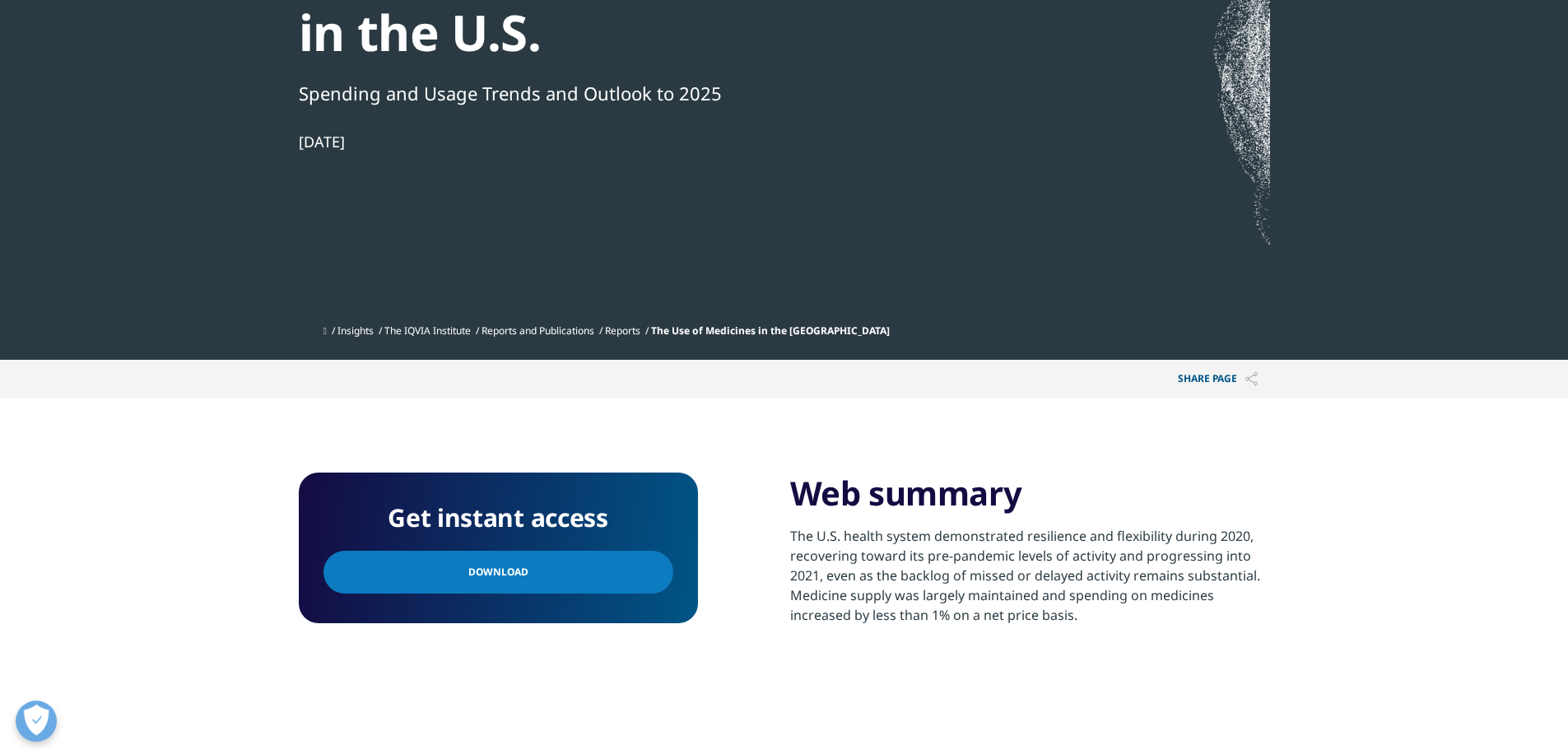
click at [500, 574] on span "Download" at bounding box center [498, 573] width 60 height 18
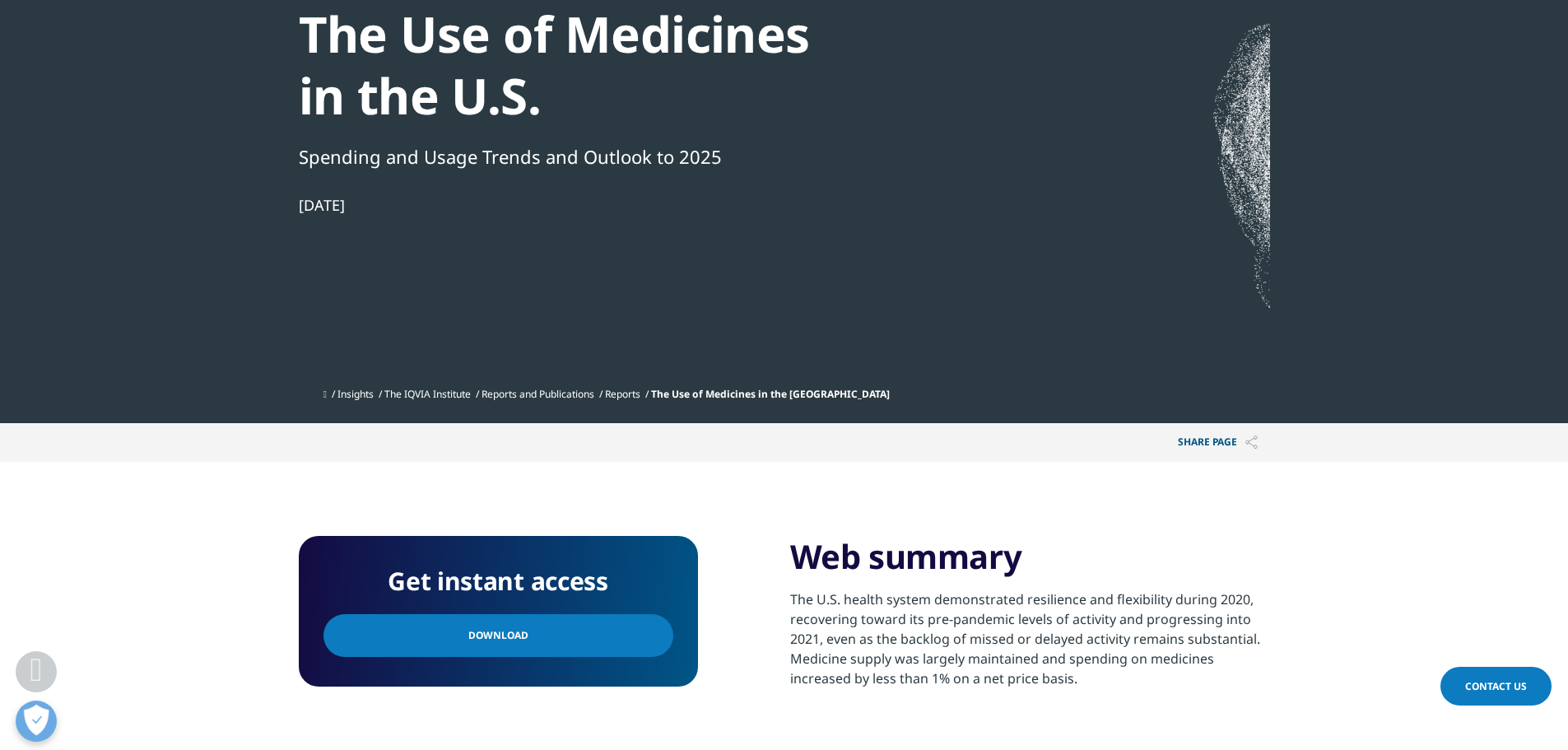
scroll to position [412, 0]
